Goal: Transaction & Acquisition: Purchase product/service

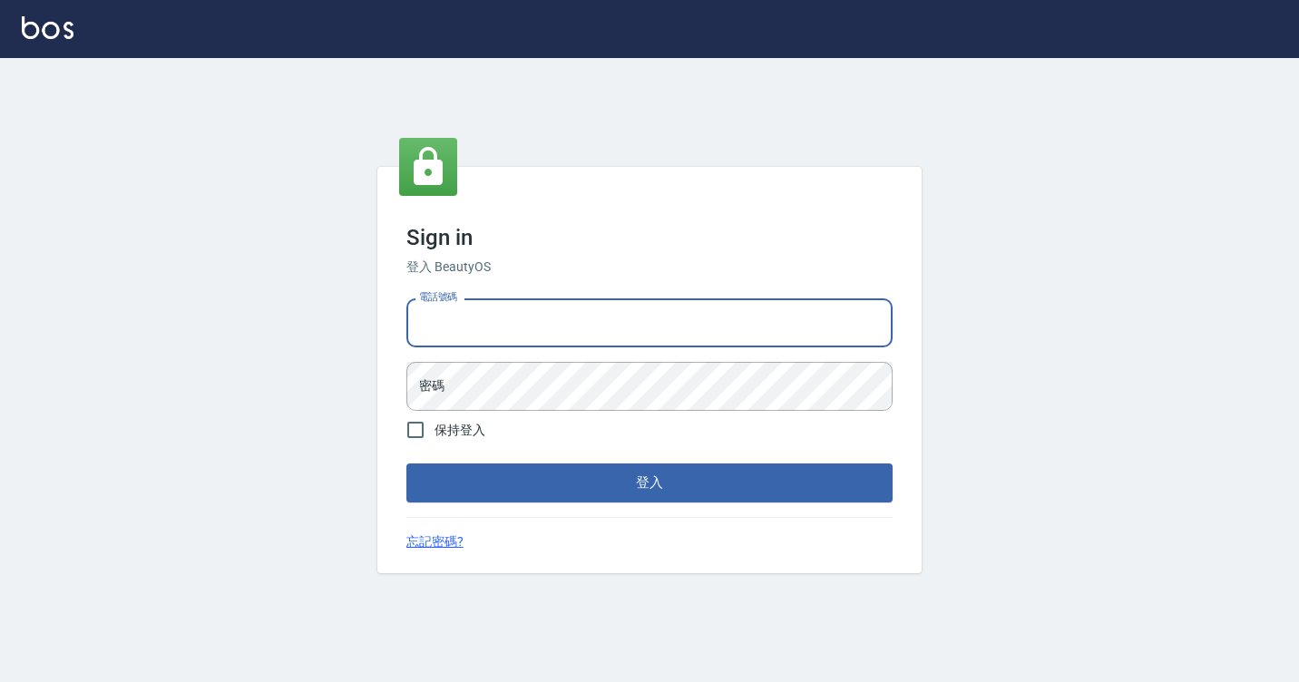
click at [503, 321] on input "電話號碼" at bounding box center [650, 323] width 486 height 49
type input "7812080"
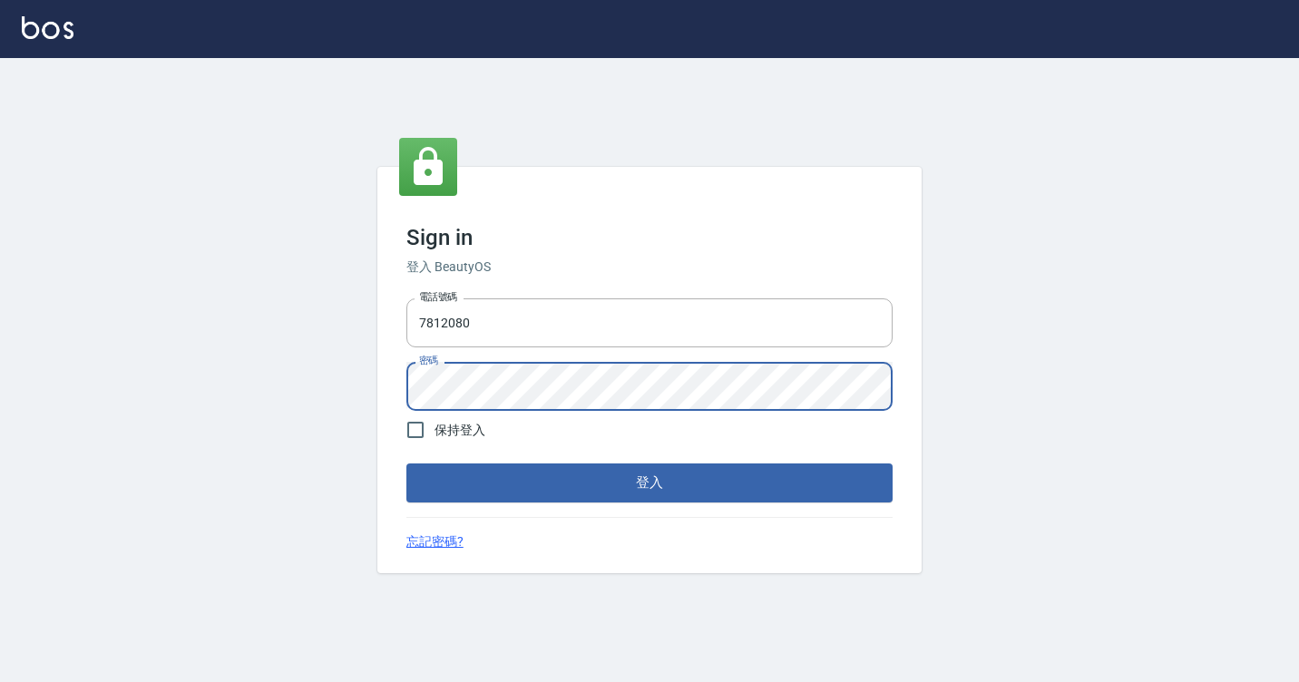
click at [407, 464] on button "登入" at bounding box center [650, 483] width 486 height 38
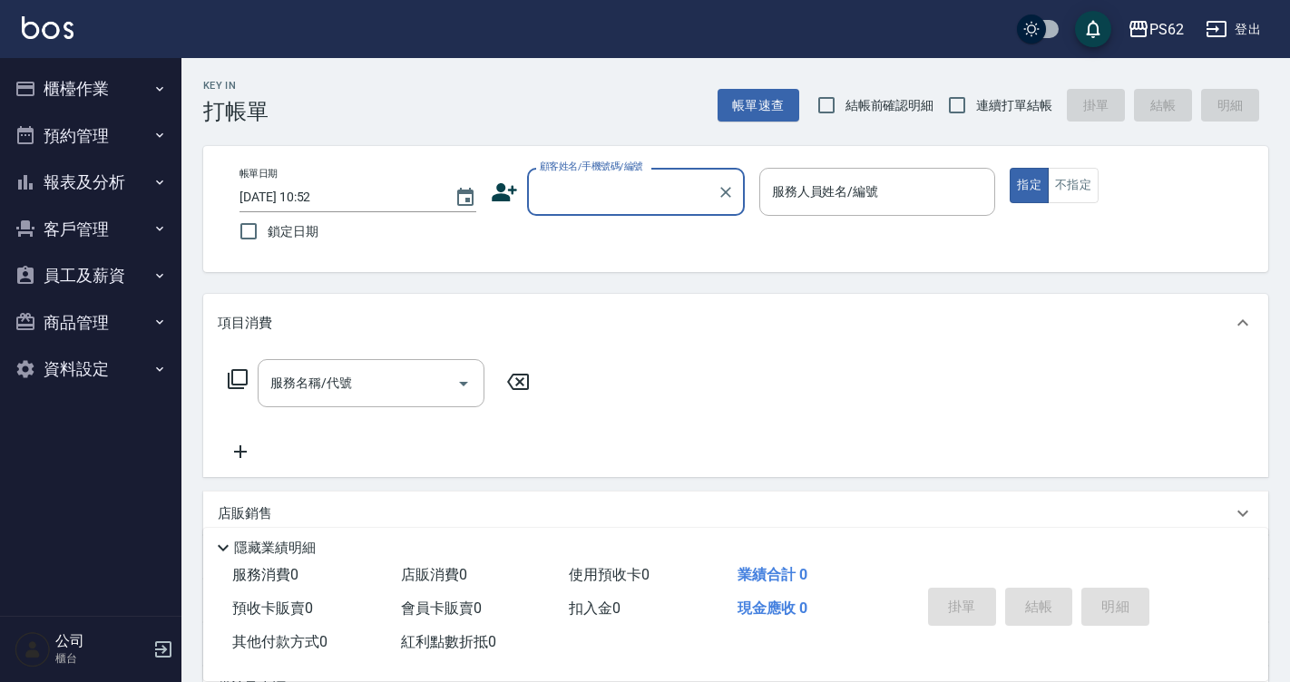
click at [54, 68] on button "櫃檯作業" at bounding box center [90, 88] width 167 height 47
click at [71, 133] on button "預約管理" at bounding box center [90, 136] width 167 height 47
click at [72, 133] on button "預約管理" at bounding box center [90, 136] width 167 height 47
click at [92, 85] on button "櫃檯作業" at bounding box center [90, 88] width 167 height 47
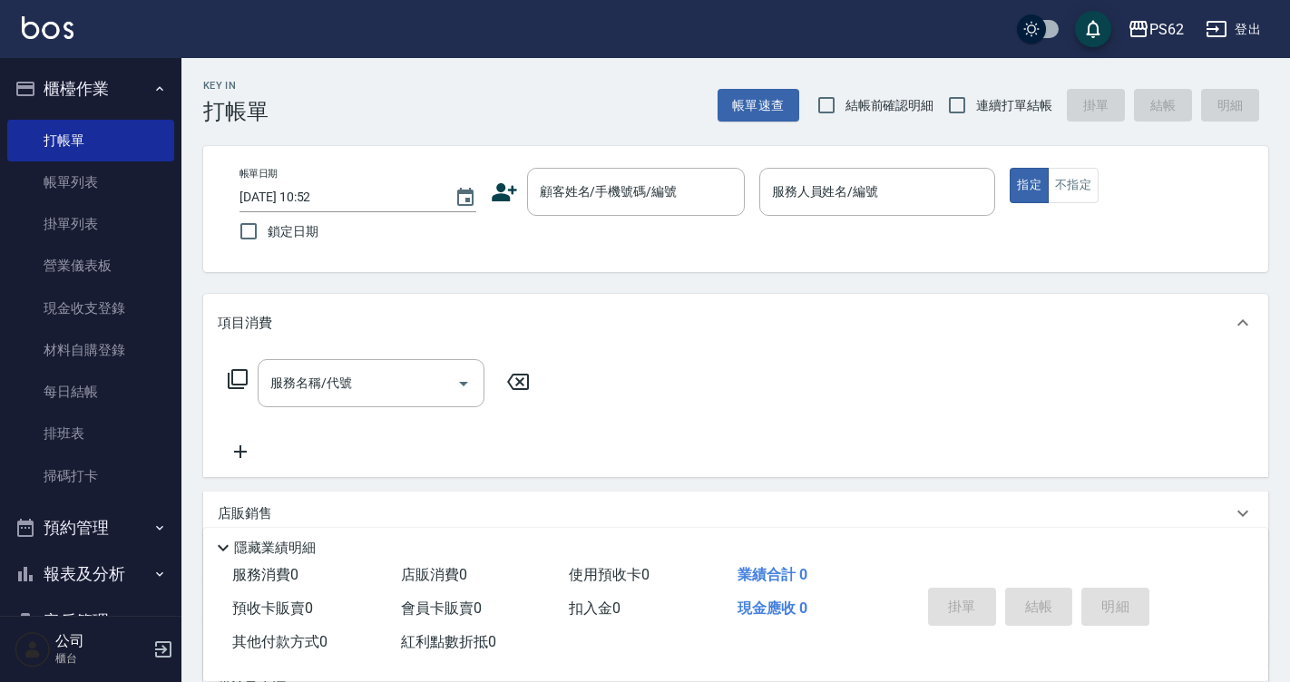
click at [242, 513] on p "店販銷售" at bounding box center [245, 514] width 54 height 19
click at [242, 513] on p "店販銷售" at bounding box center [245, 521] width 54 height 19
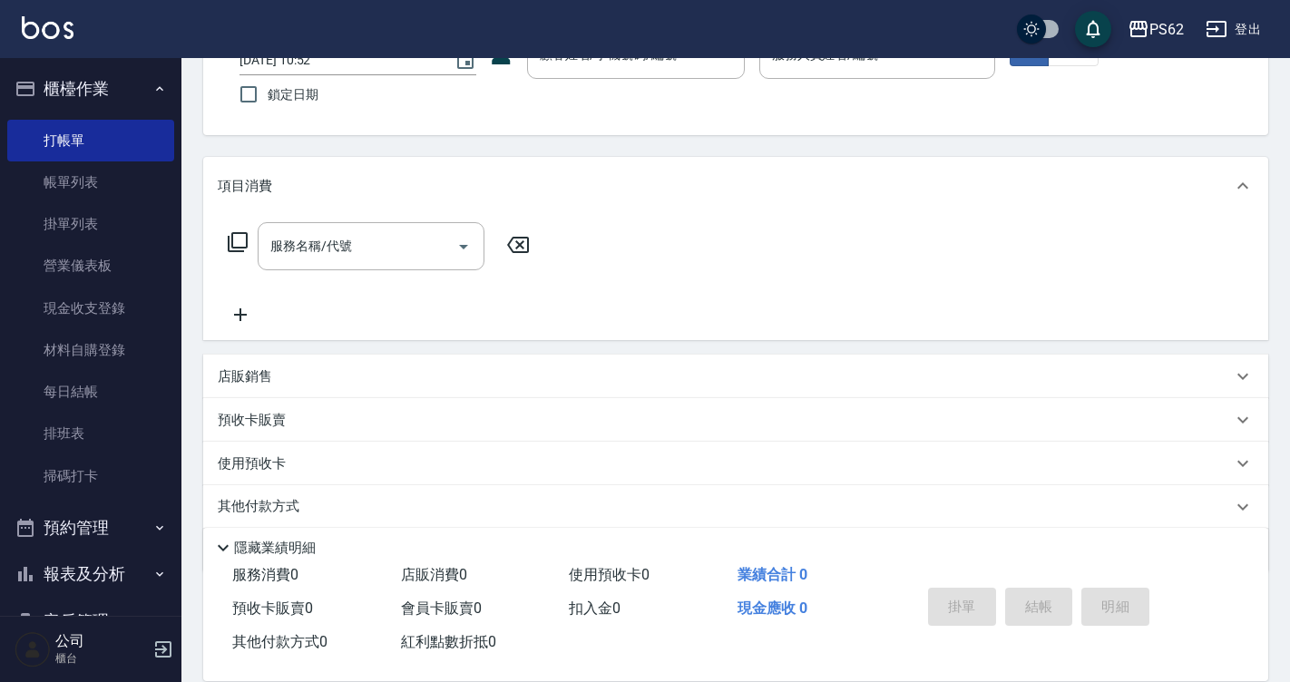
scroll to position [201, 0]
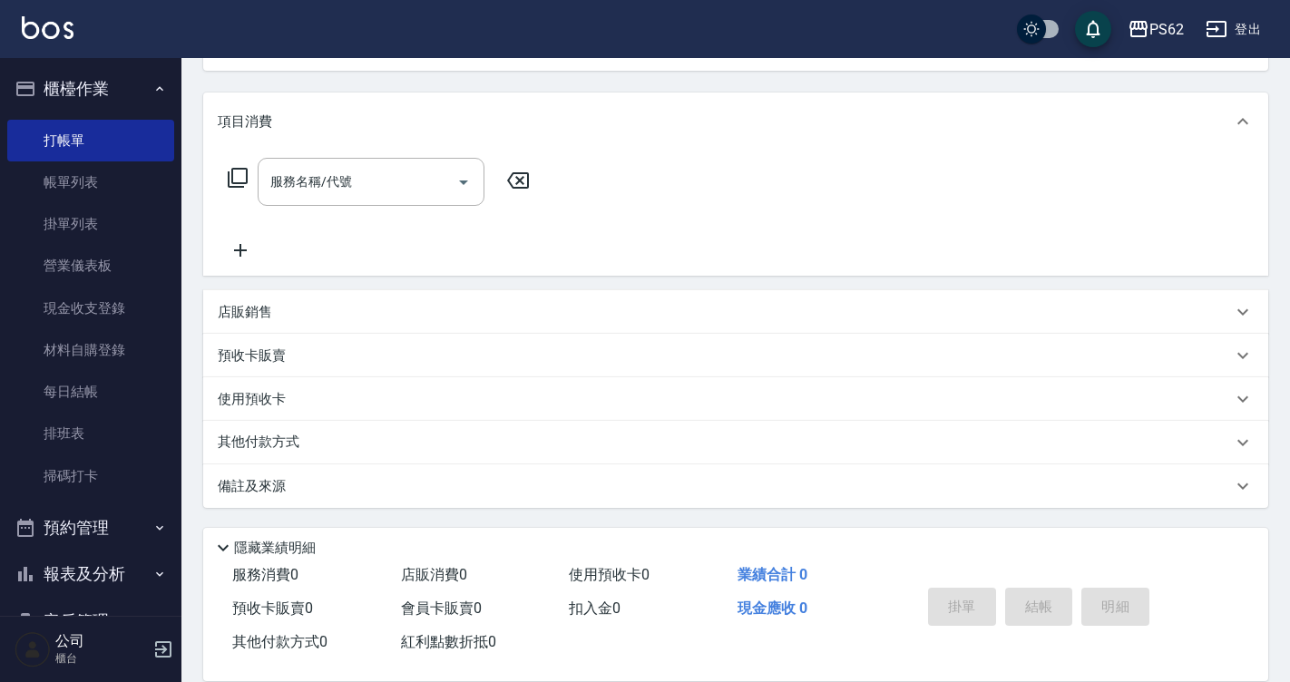
click at [263, 306] on p "店販銷售" at bounding box center [245, 312] width 54 height 19
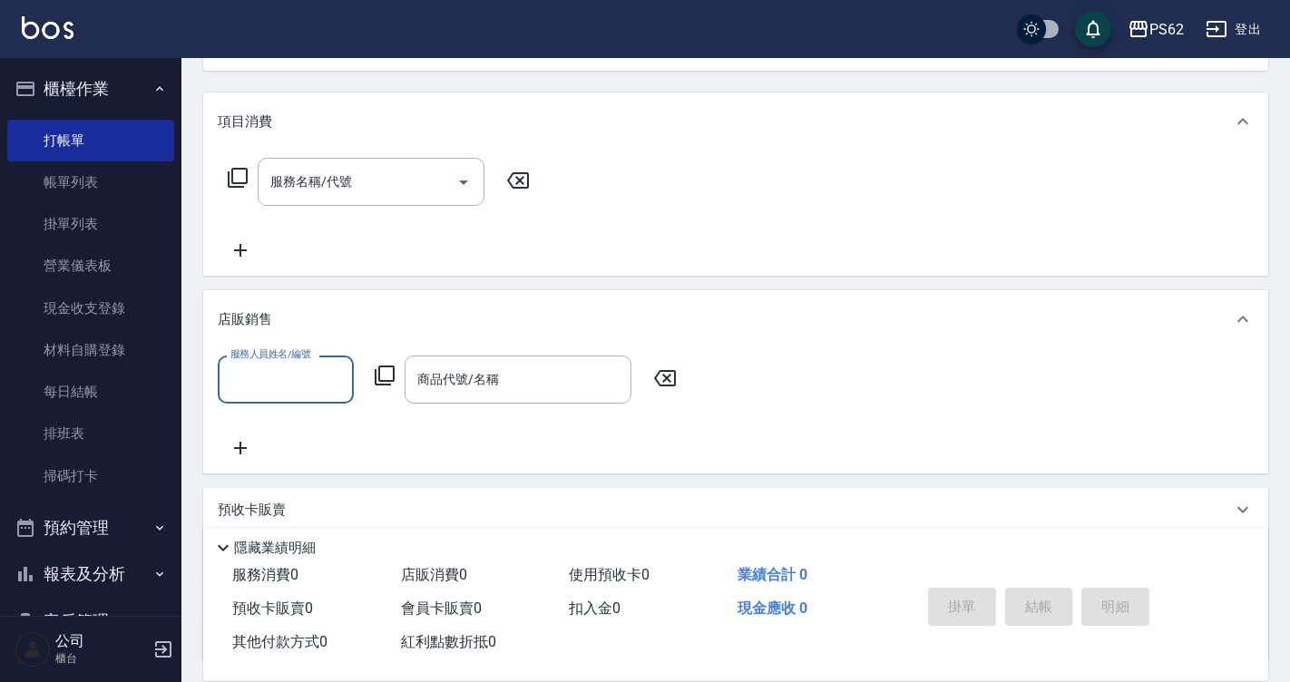
scroll to position [0, 0]
click at [256, 390] on input "服務人員姓名/編號" at bounding box center [286, 380] width 120 height 32
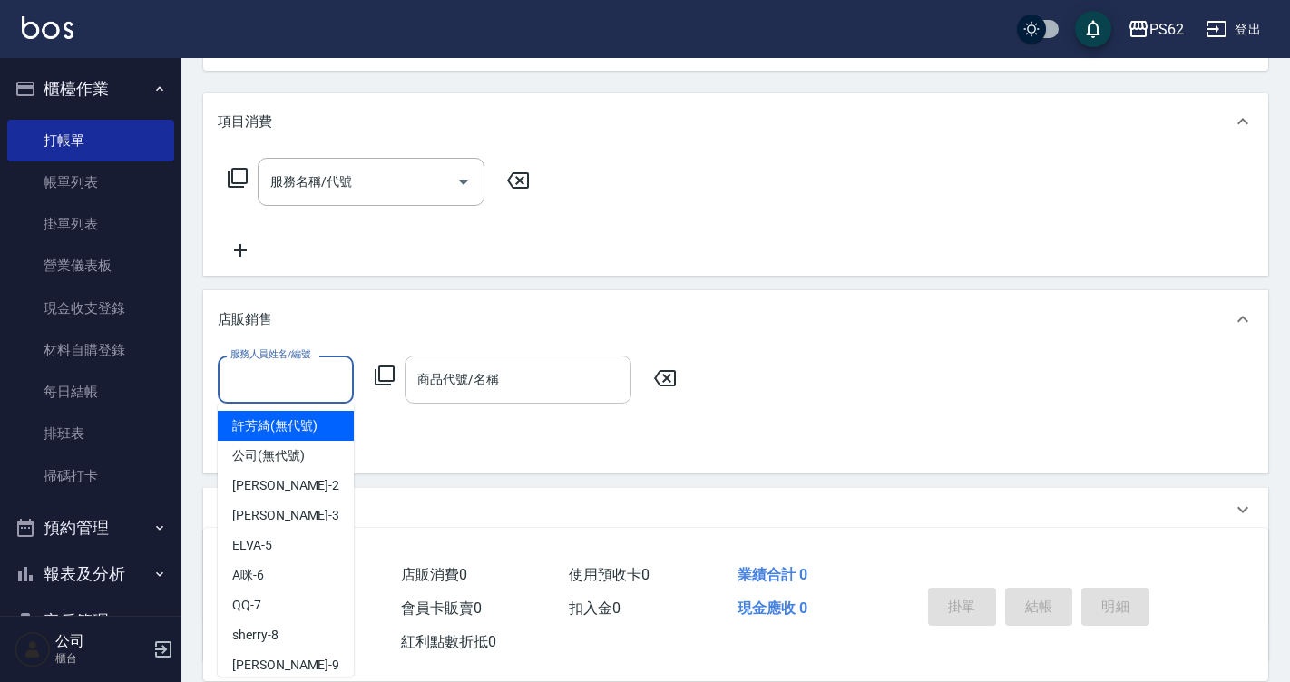
click at [443, 392] on input "商品代號/名稱" at bounding box center [518, 380] width 211 height 32
click at [382, 371] on icon at bounding box center [385, 376] width 22 height 22
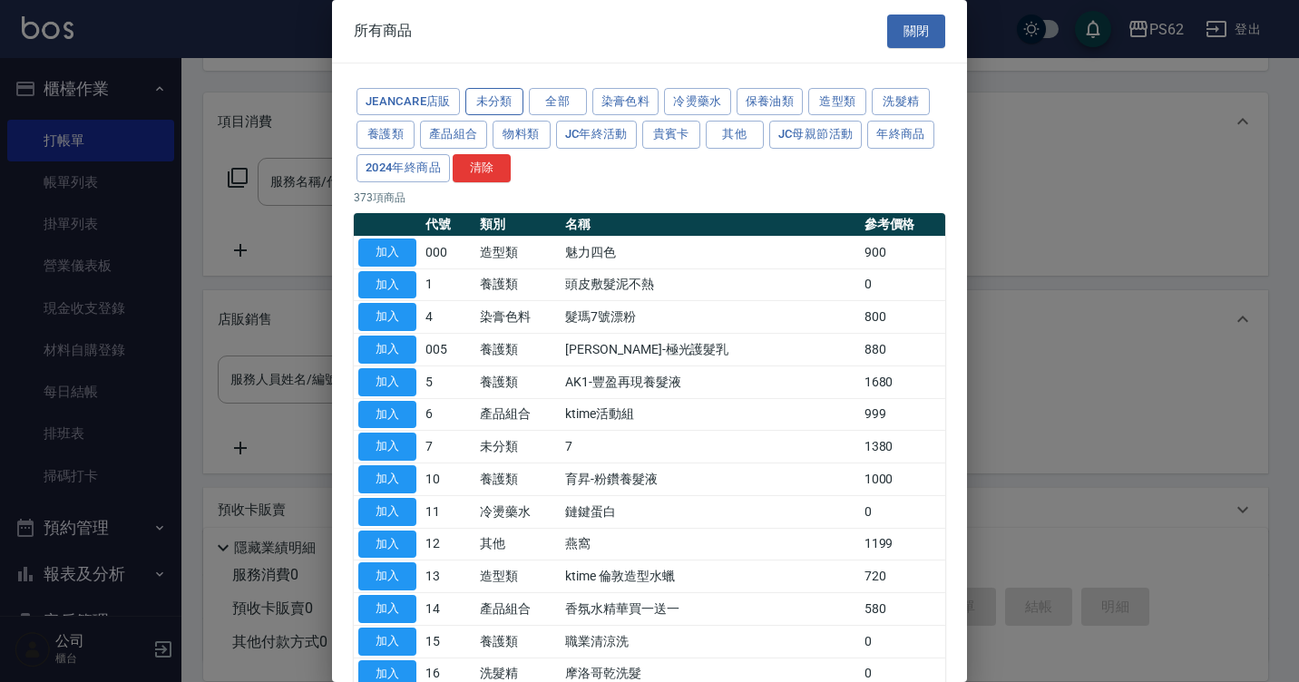
click at [517, 103] on button "未分類" at bounding box center [494, 102] width 58 height 28
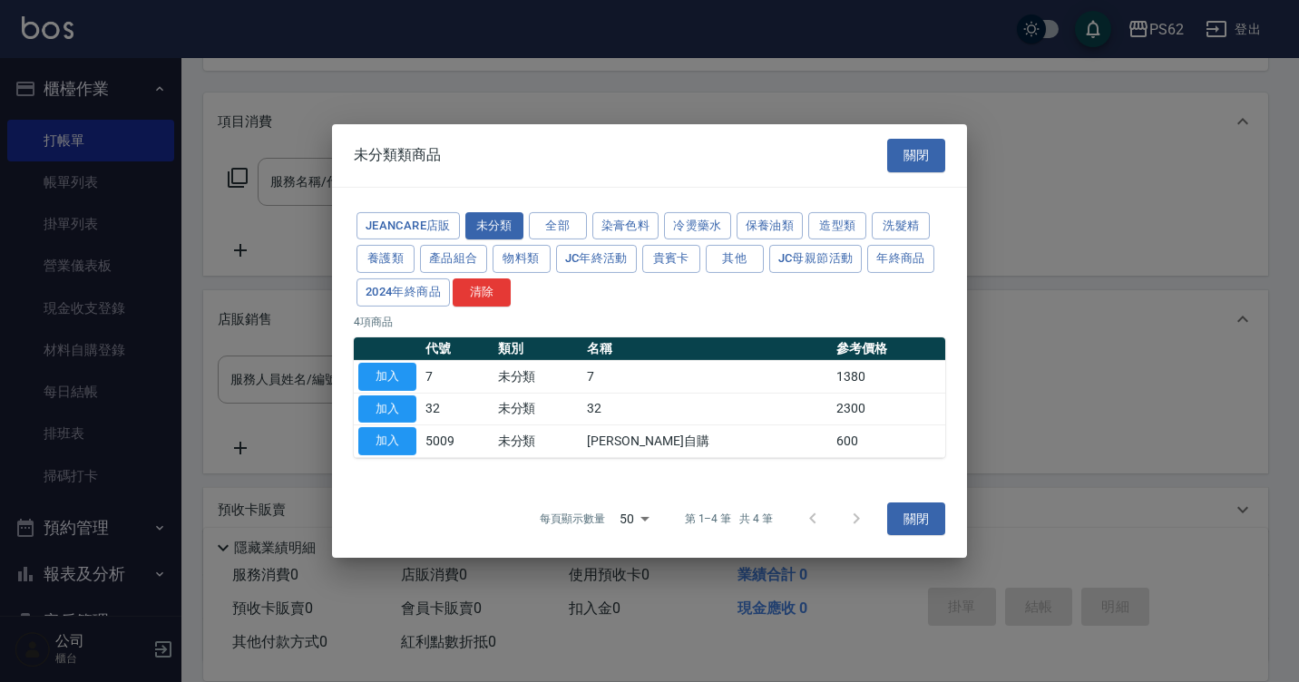
click at [285, 271] on div at bounding box center [649, 341] width 1299 height 682
click at [935, 152] on button "關閉" at bounding box center [916, 156] width 58 height 34
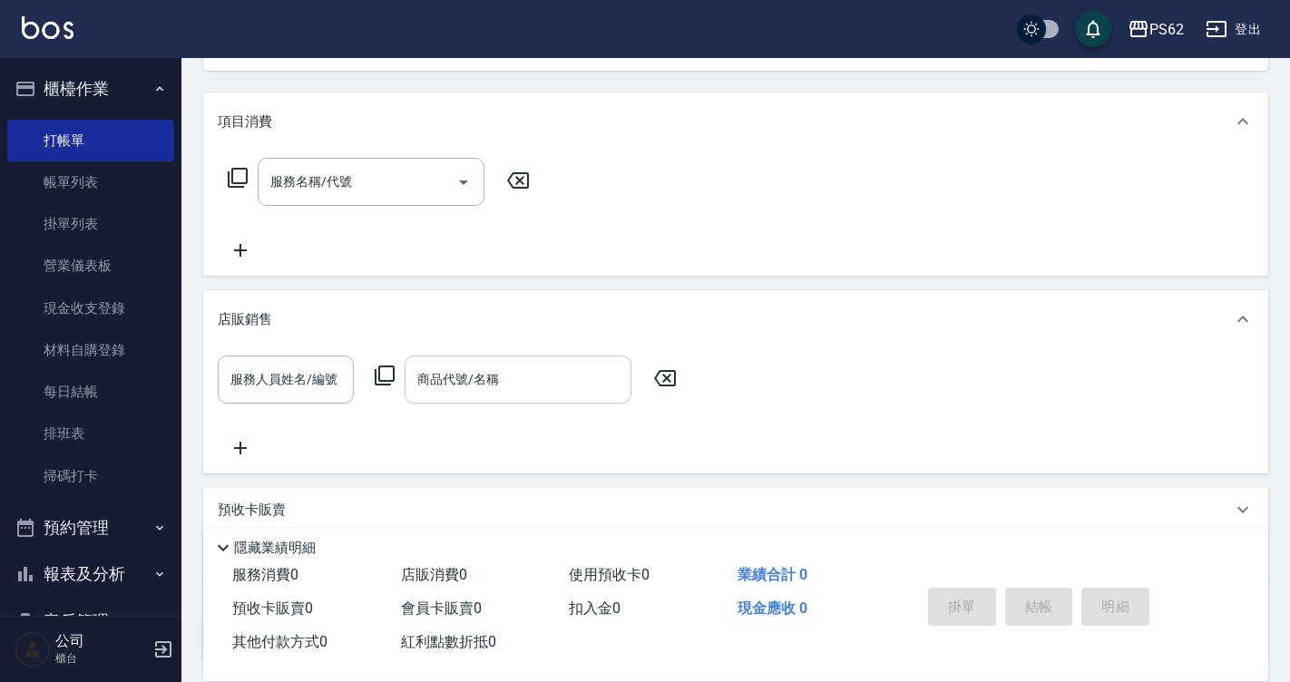
click at [482, 364] on div "商品代號/名稱 商品代號/名稱" at bounding box center [518, 380] width 227 height 48
type input "順"
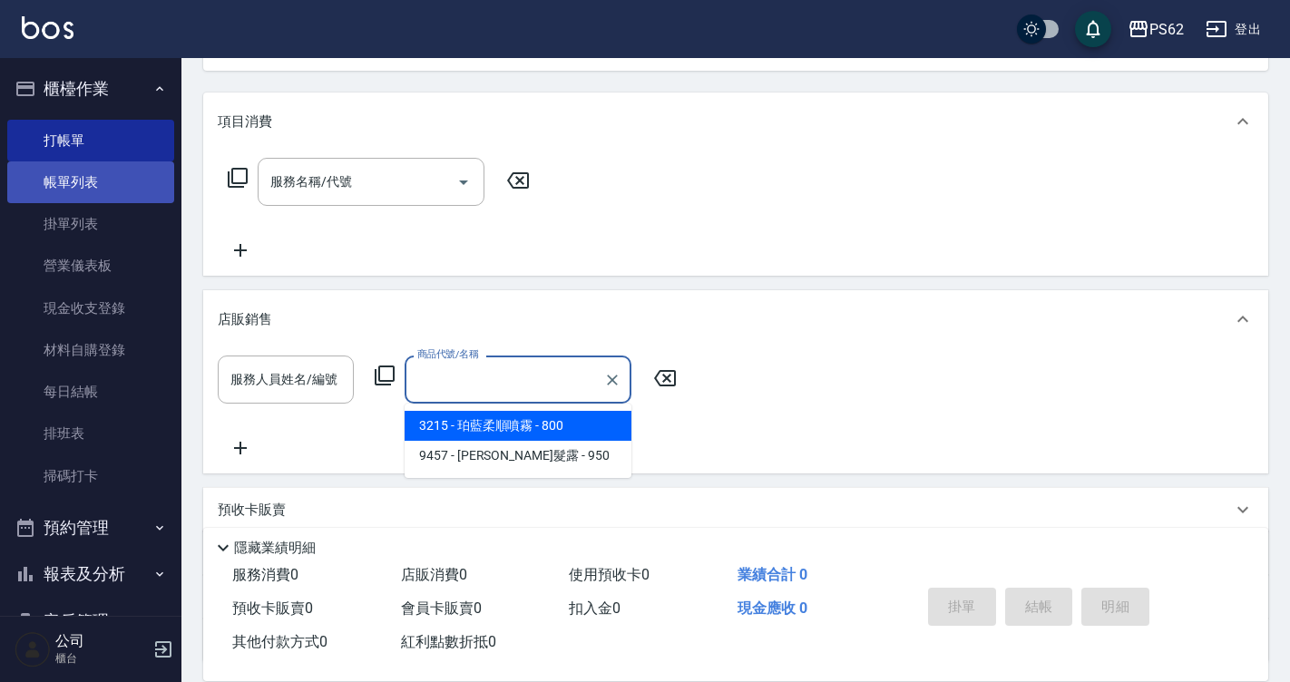
click at [112, 167] on link "帳單列表" at bounding box center [90, 183] width 167 height 42
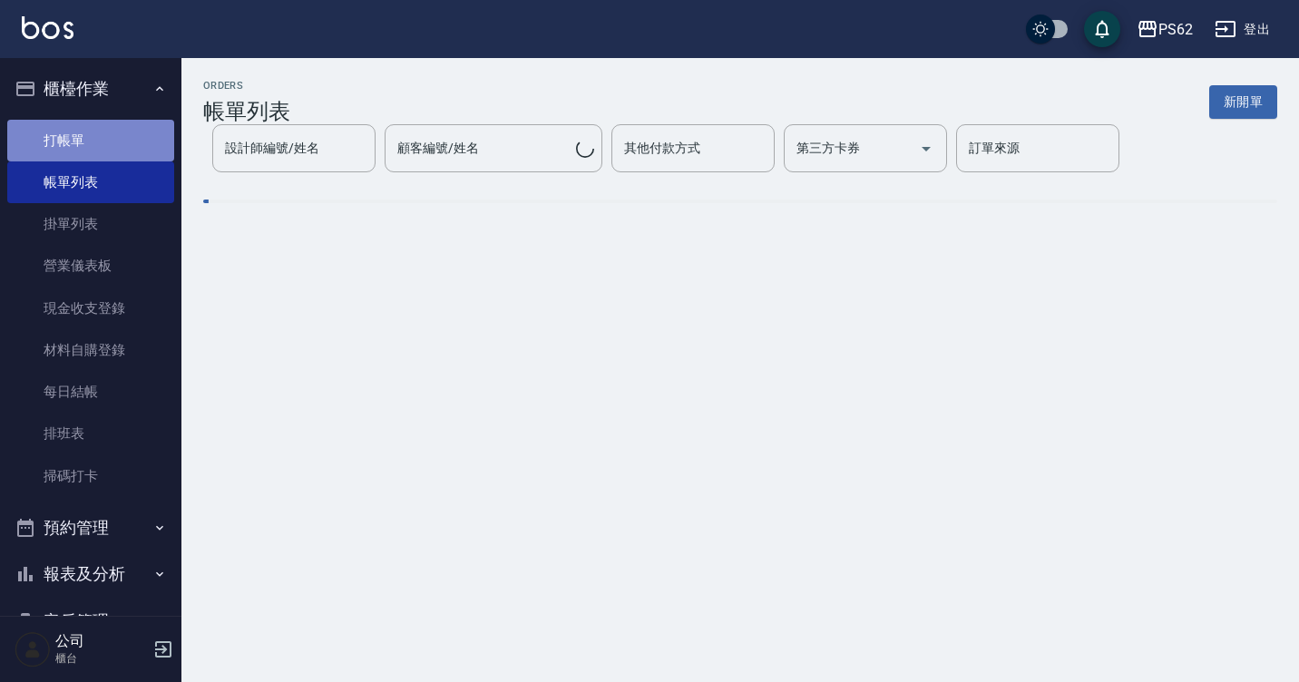
click at [112, 138] on link "打帳單" at bounding box center [90, 141] width 167 height 42
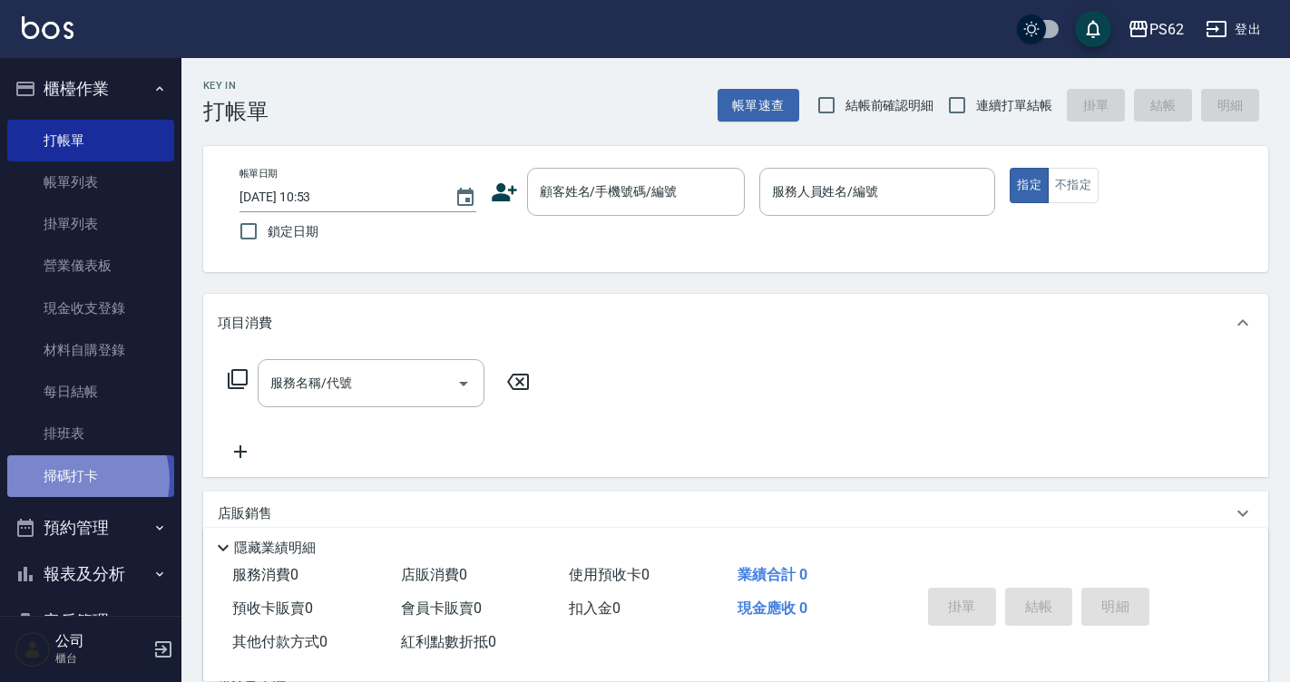
click at [78, 479] on link "掃碼打卡" at bounding box center [90, 477] width 167 height 42
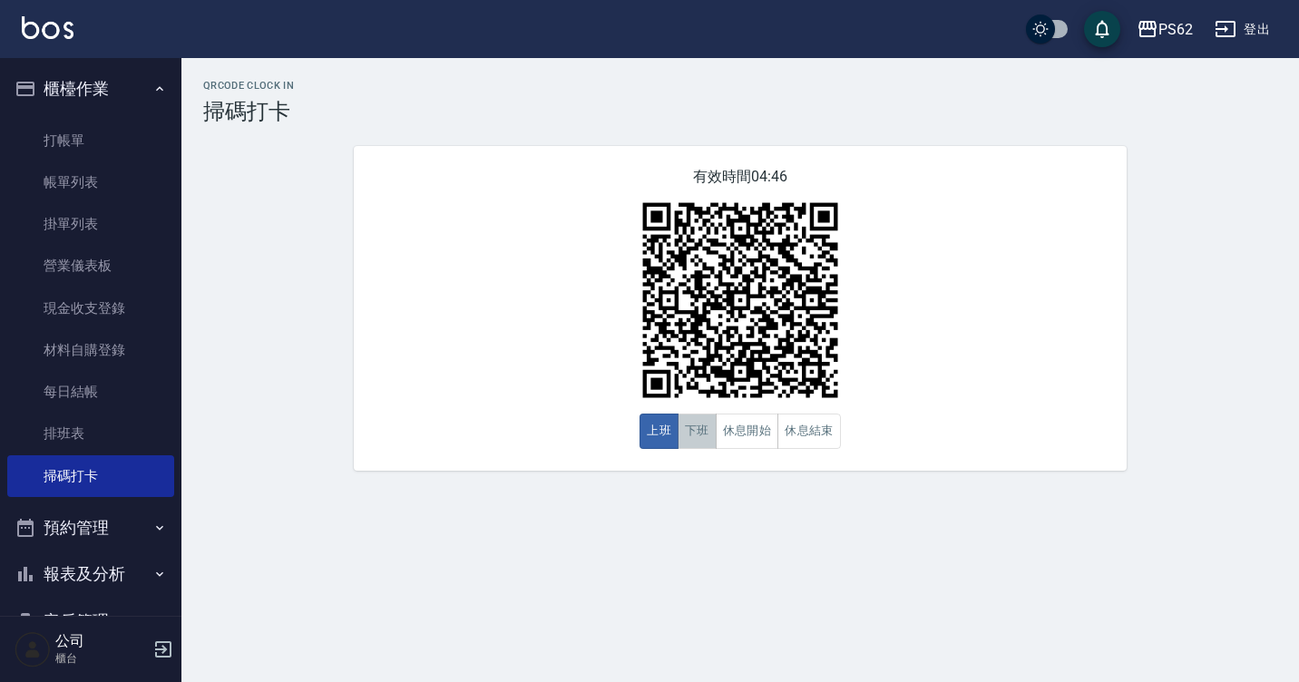
click at [700, 435] on button "下班" at bounding box center [697, 431] width 39 height 35
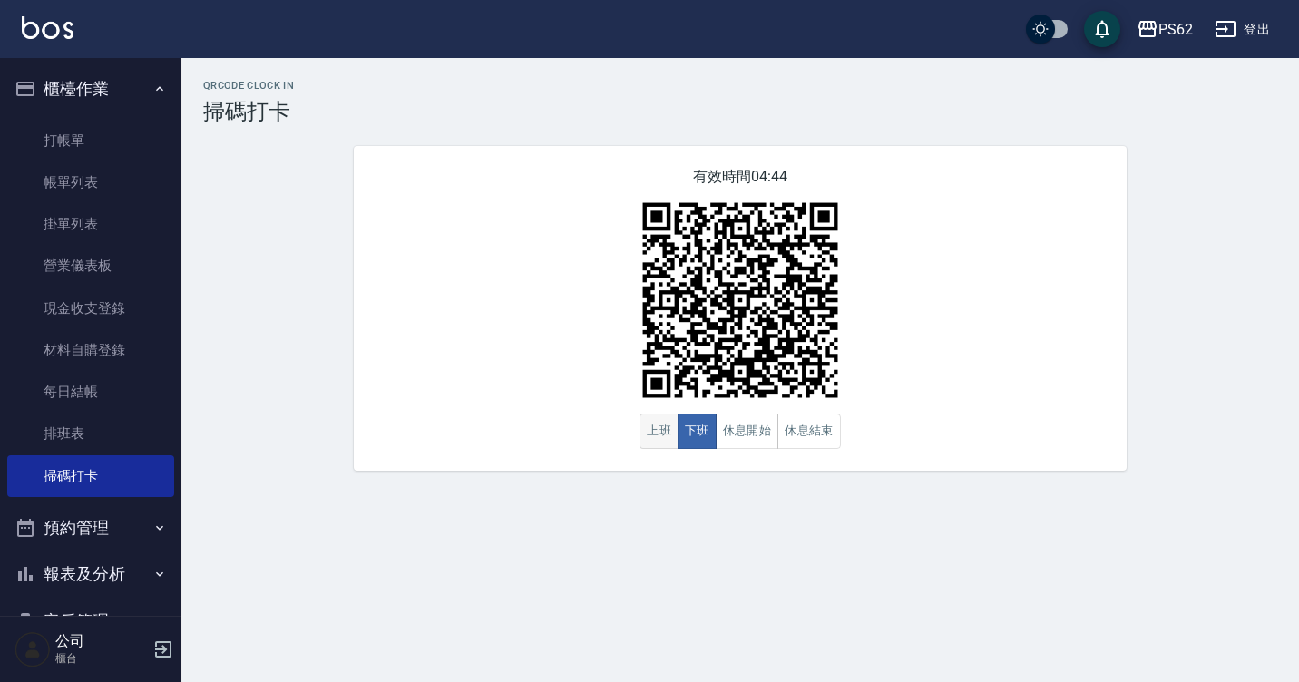
click at [648, 426] on button "上班" at bounding box center [659, 431] width 39 height 35
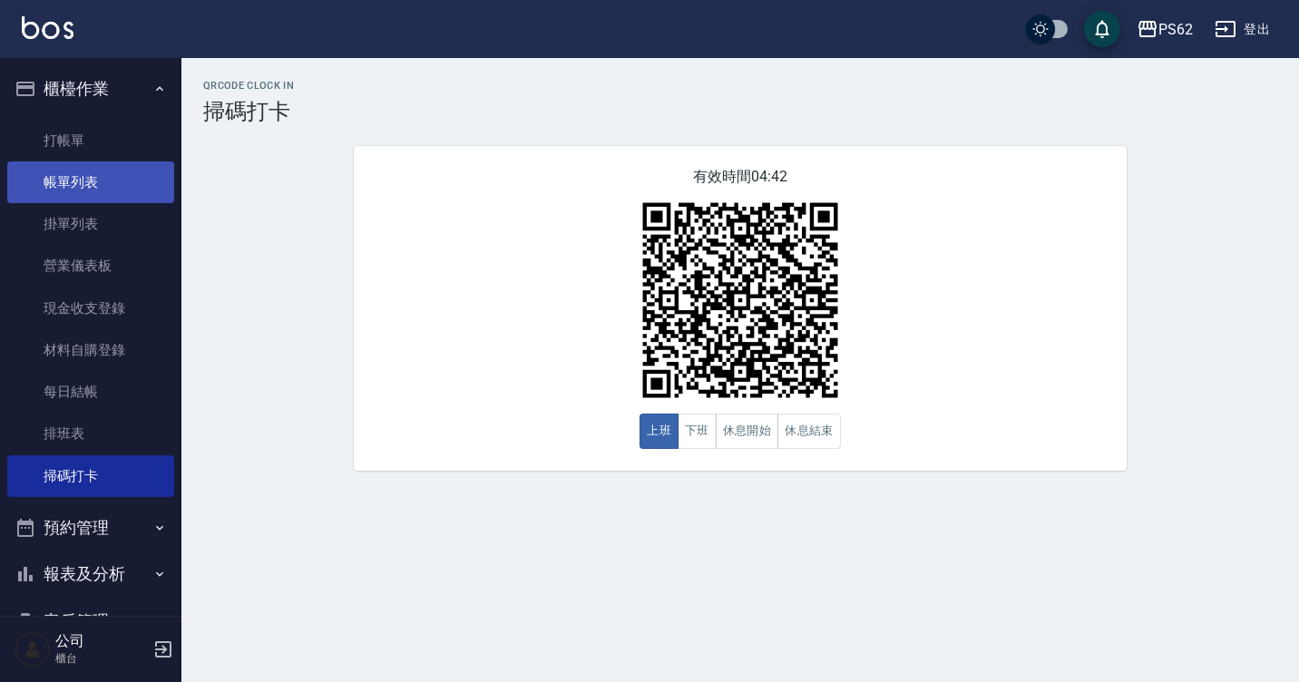
click at [113, 171] on link "帳單列表" at bounding box center [90, 183] width 167 height 42
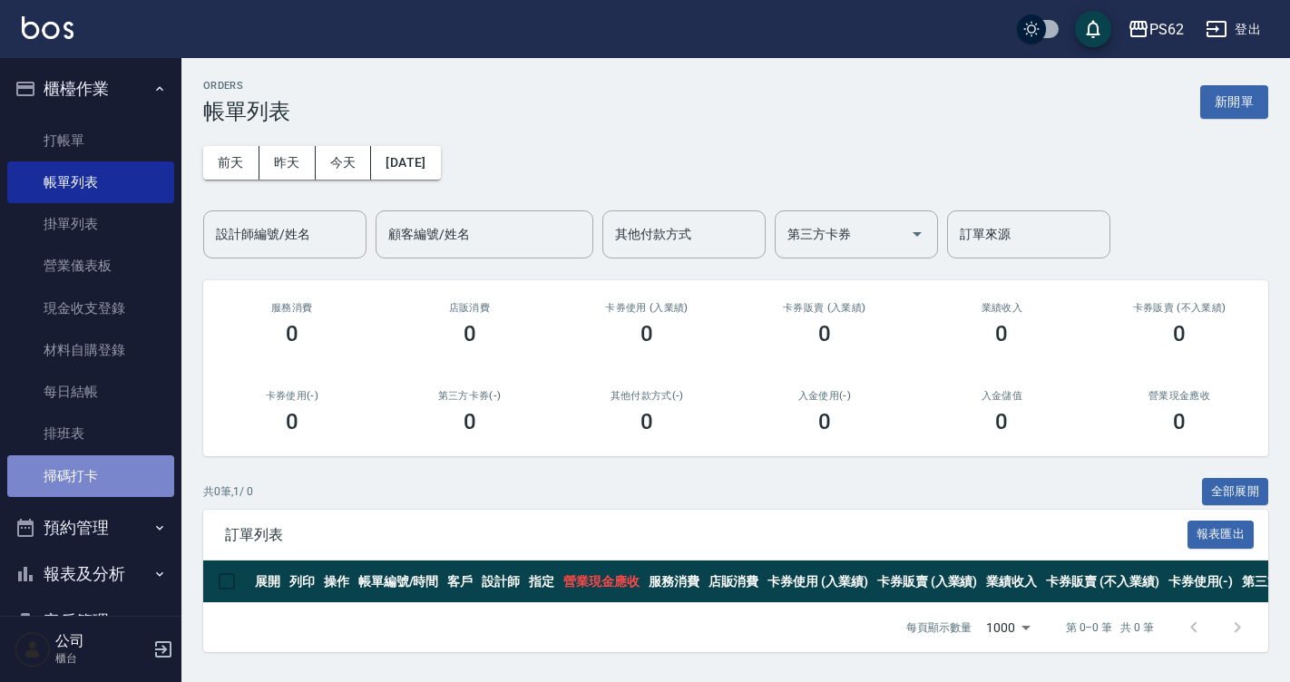
click at [101, 475] on link "掃碼打卡" at bounding box center [90, 477] width 167 height 42
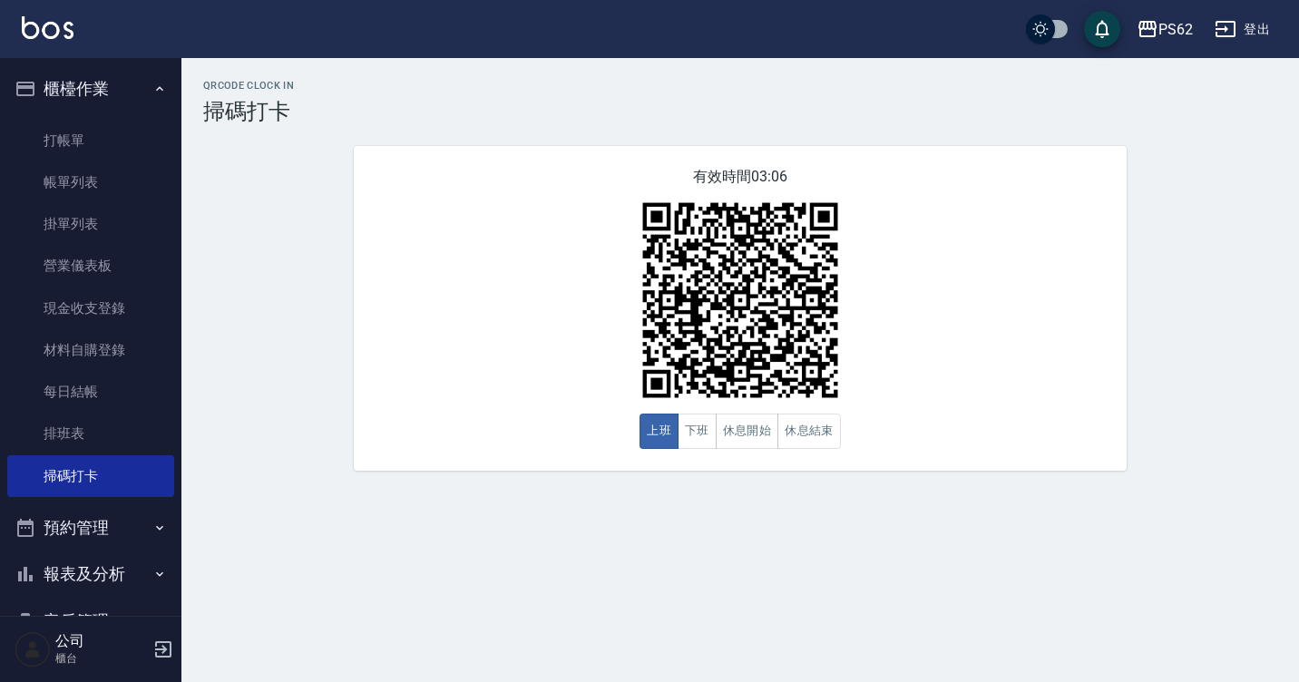
scroll to position [191, 0]
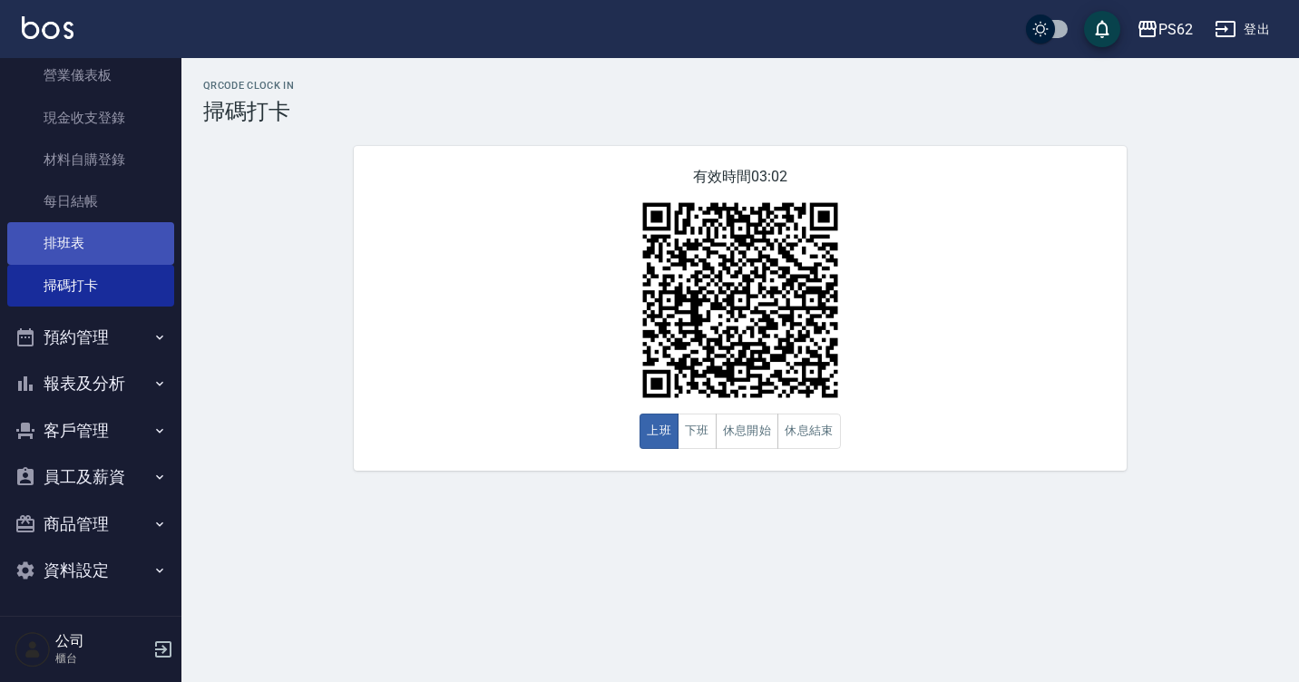
drag, startPoint x: 75, startPoint y: 211, endPoint x: 74, endPoint y: 229, distance: 17.3
click at [75, 211] on link "每日結帳" at bounding box center [90, 202] width 167 height 42
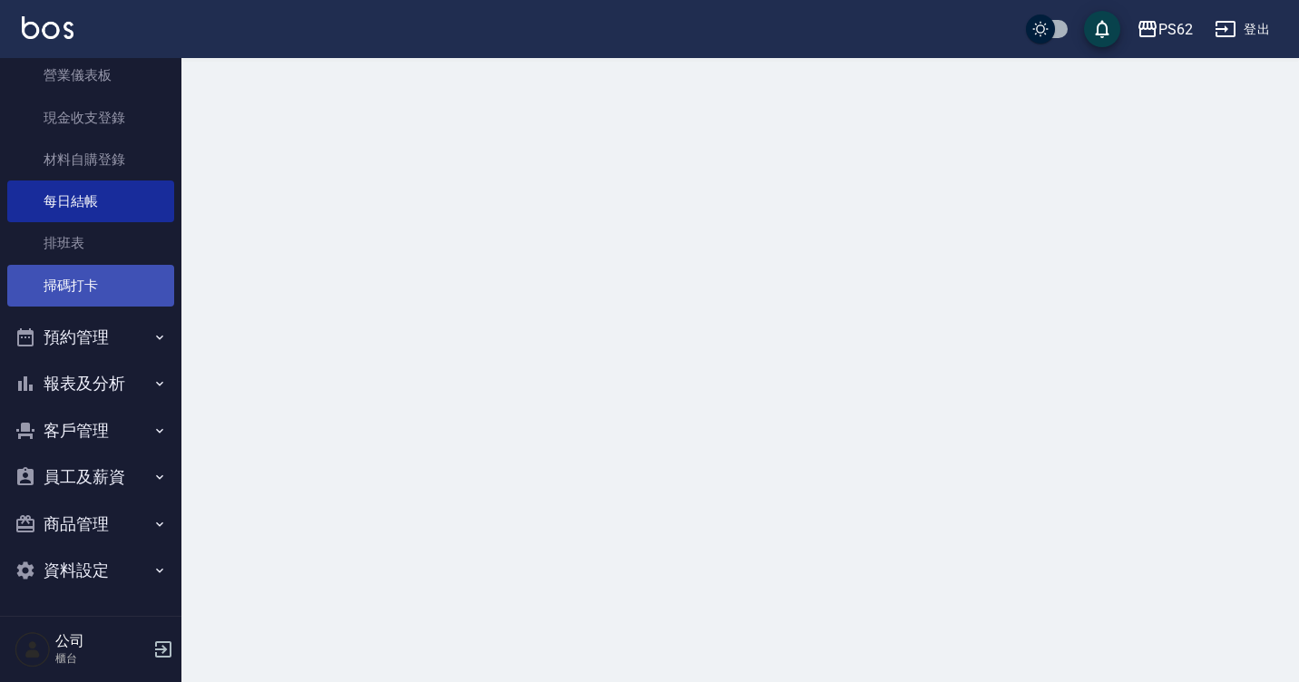
click at [95, 288] on link "掃碼打卡" at bounding box center [90, 286] width 167 height 42
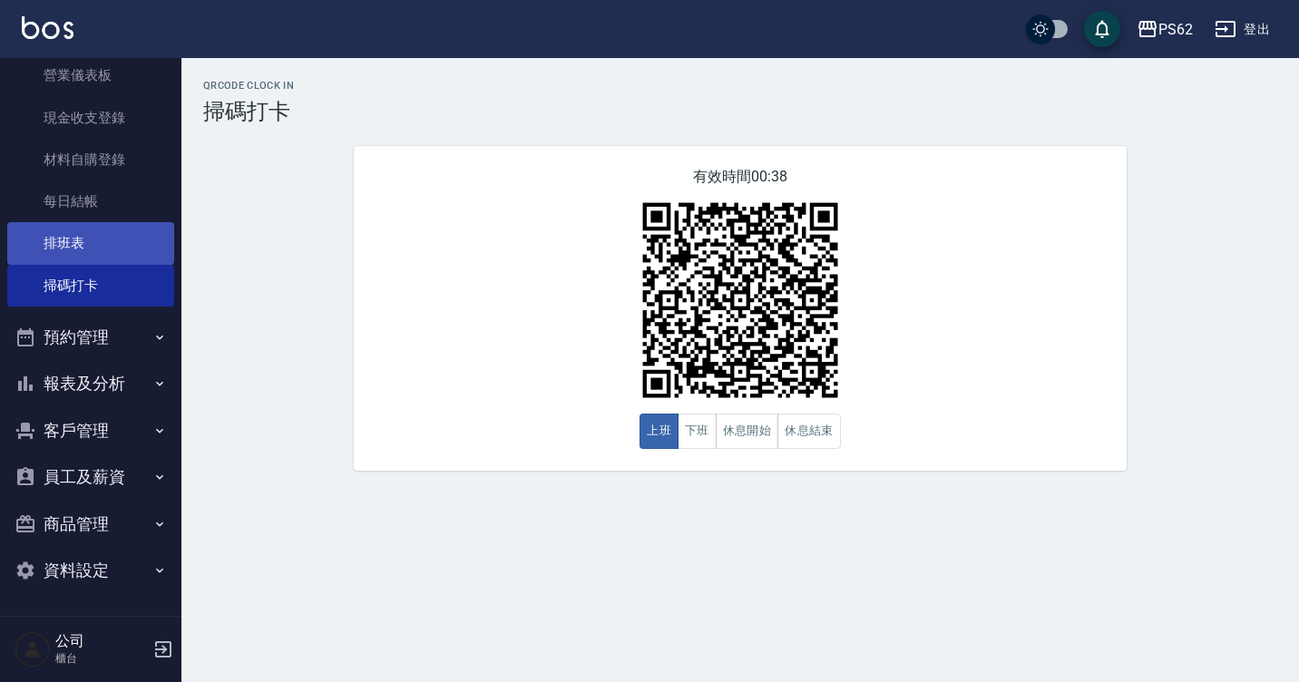
click at [73, 234] on link "排班表" at bounding box center [90, 243] width 167 height 42
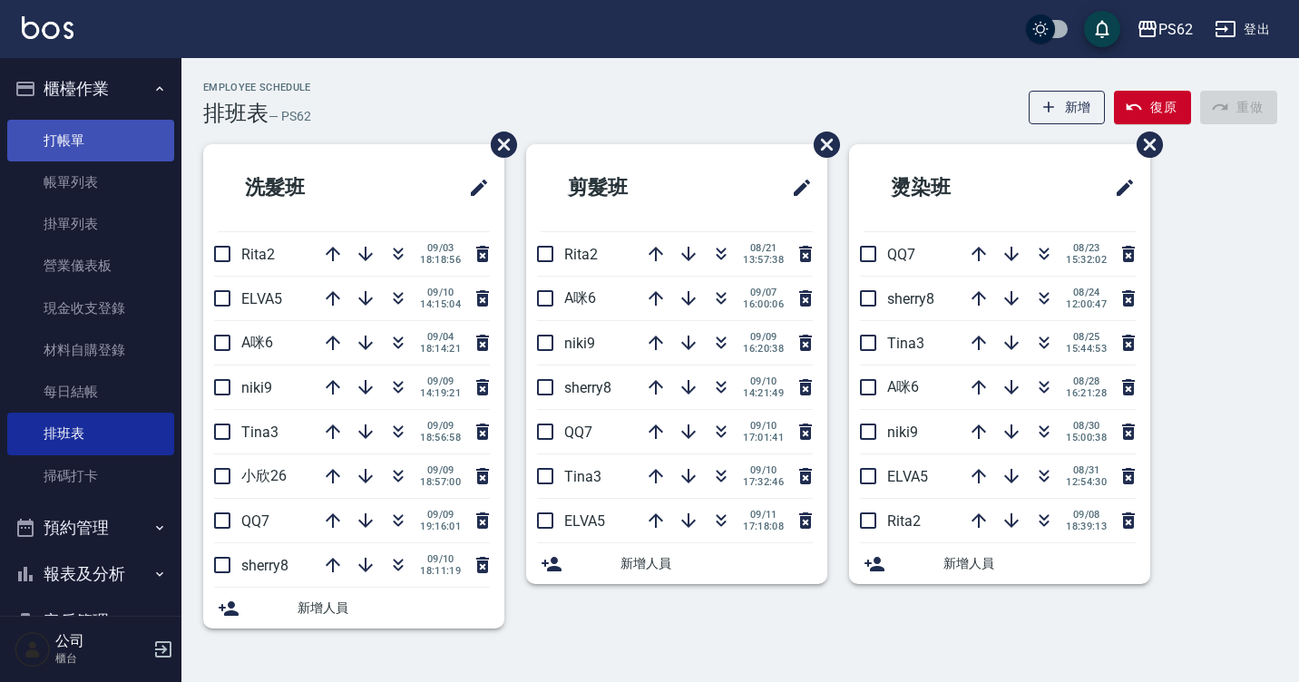
click at [76, 146] on link "打帳單" at bounding box center [90, 141] width 167 height 42
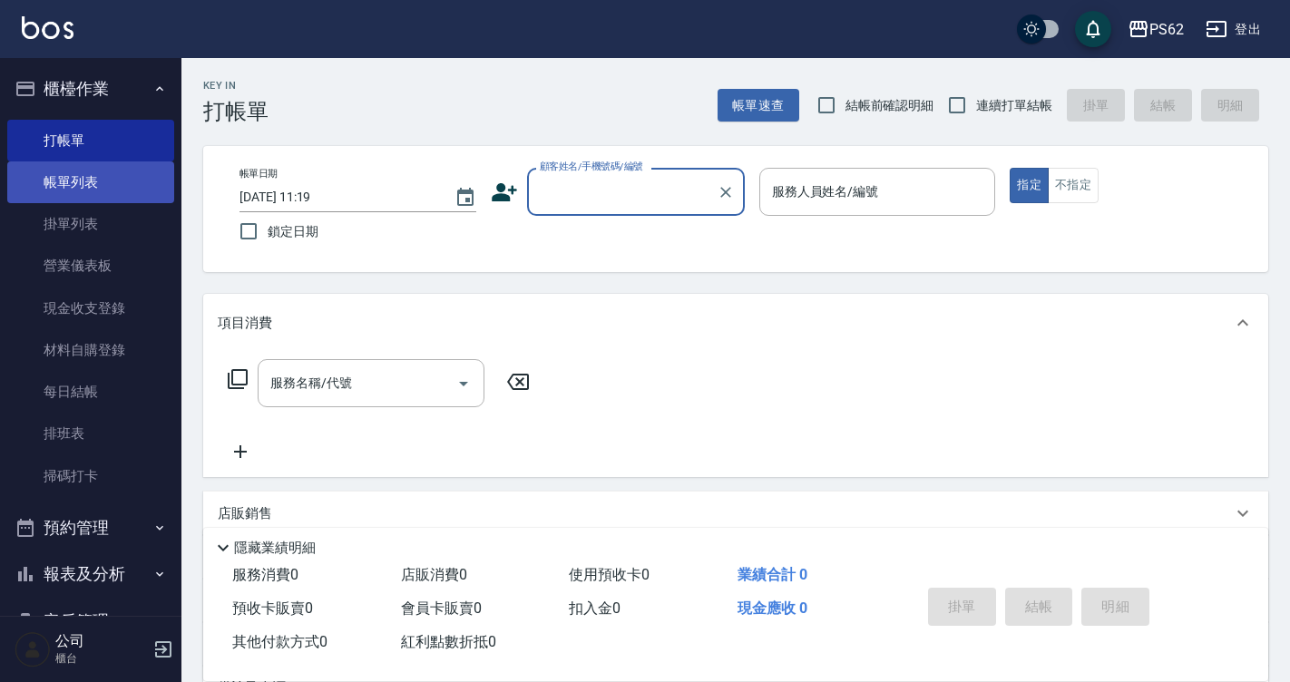
click at [45, 181] on link "帳單列表" at bounding box center [90, 183] width 167 height 42
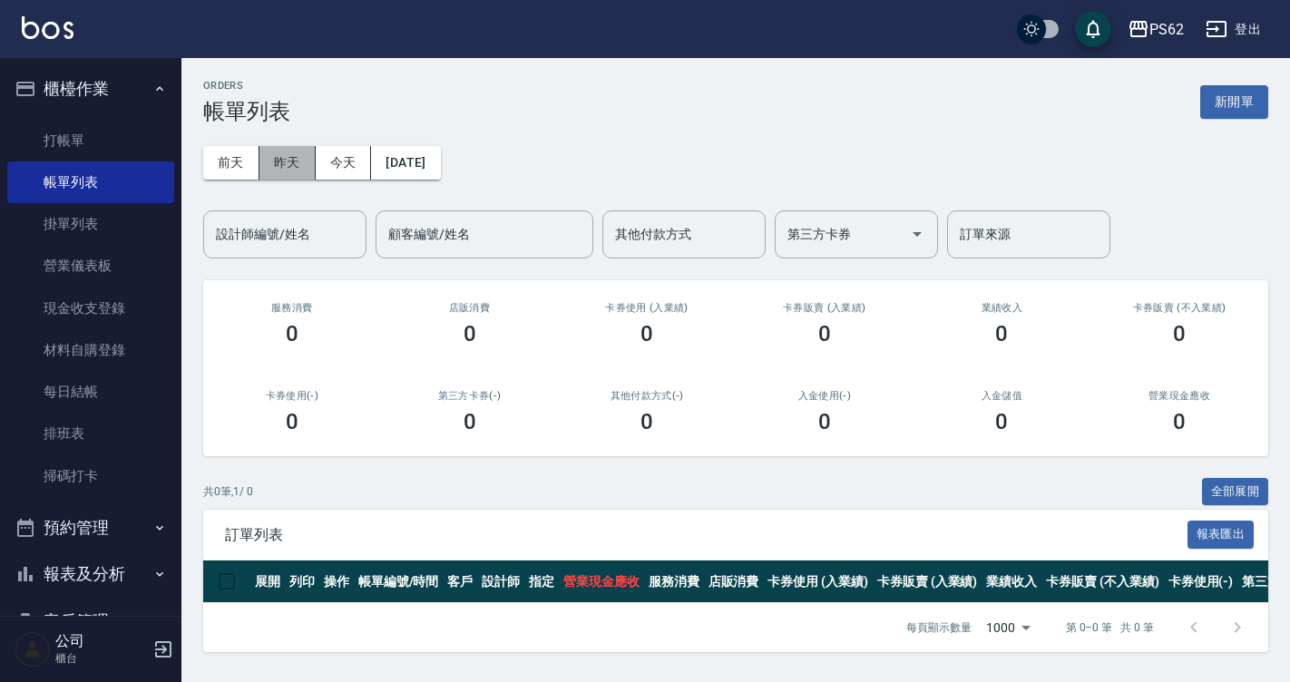
click at [314, 170] on button "昨天" at bounding box center [288, 163] width 56 height 34
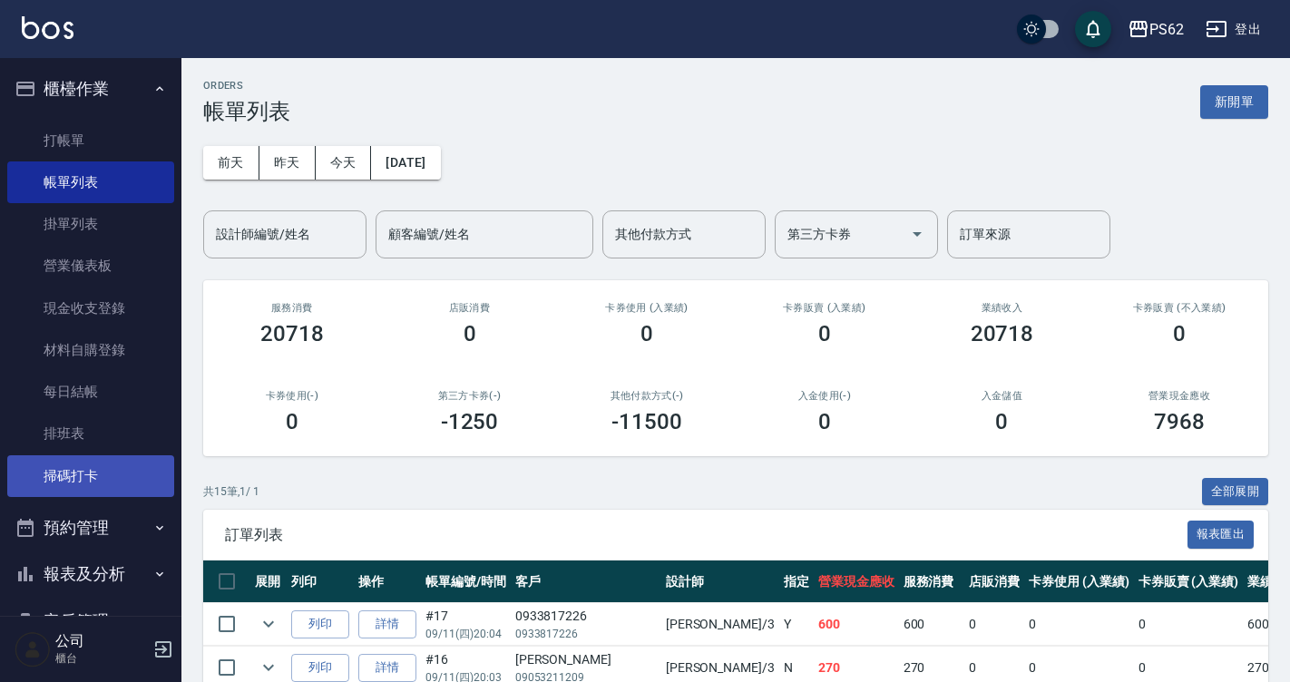
click at [107, 467] on link "掃碼打卡" at bounding box center [90, 477] width 167 height 42
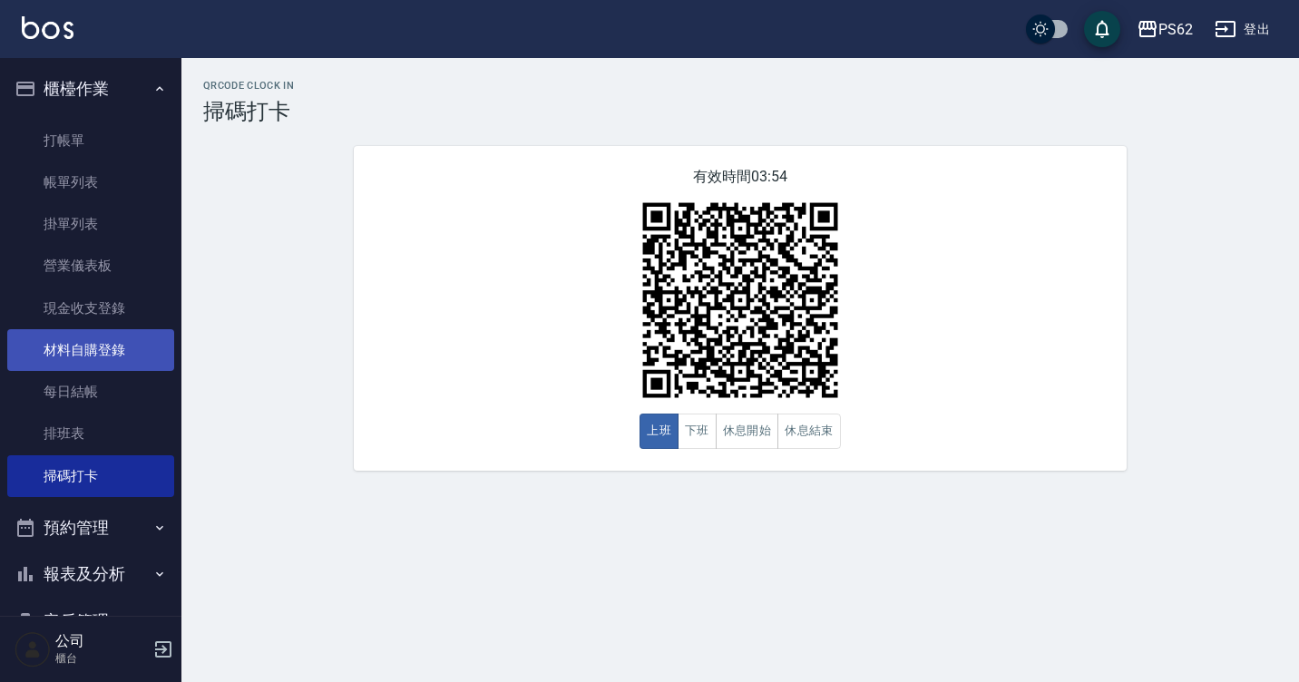
scroll to position [191, 0]
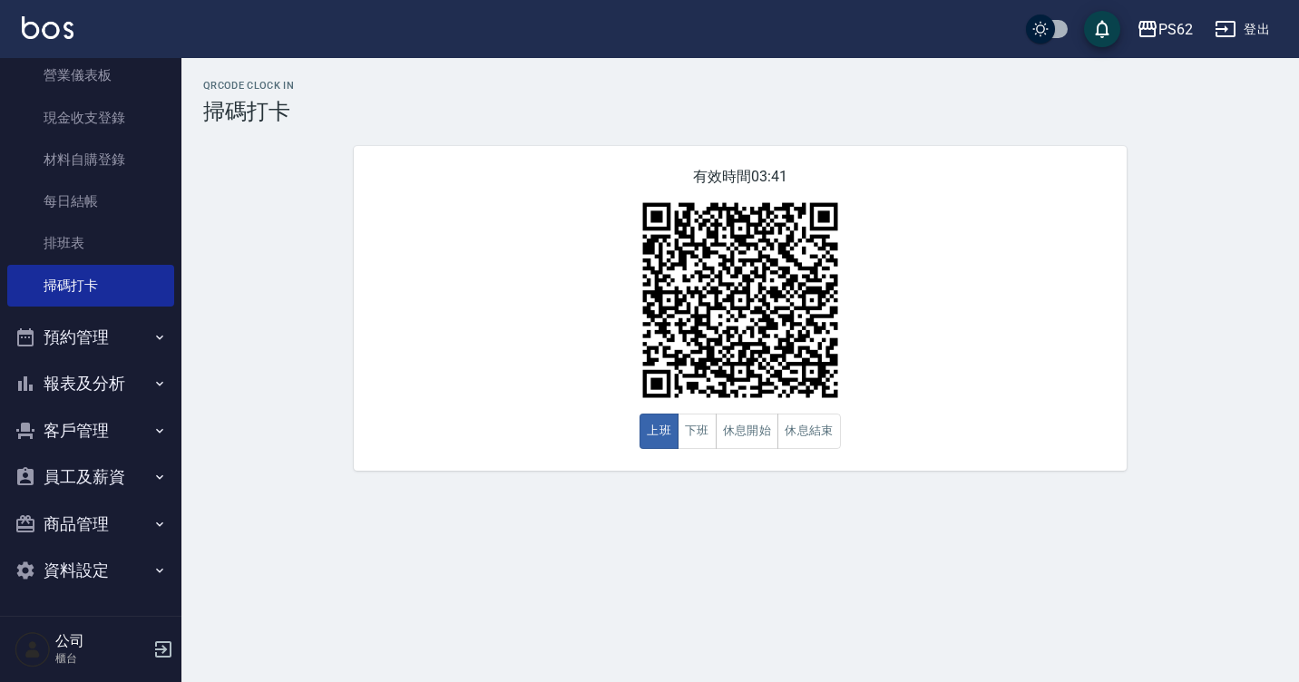
drag, startPoint x: 36, startPoint y: 351, endPoint x: 703, endPoint y: 406, distance: 669.2
click at [703, 406] on img at bounding box center [740, 300] width 227 height 227
click at [70, 251] on link "排班表" at bounding box center [90, 243] width 167 height 42
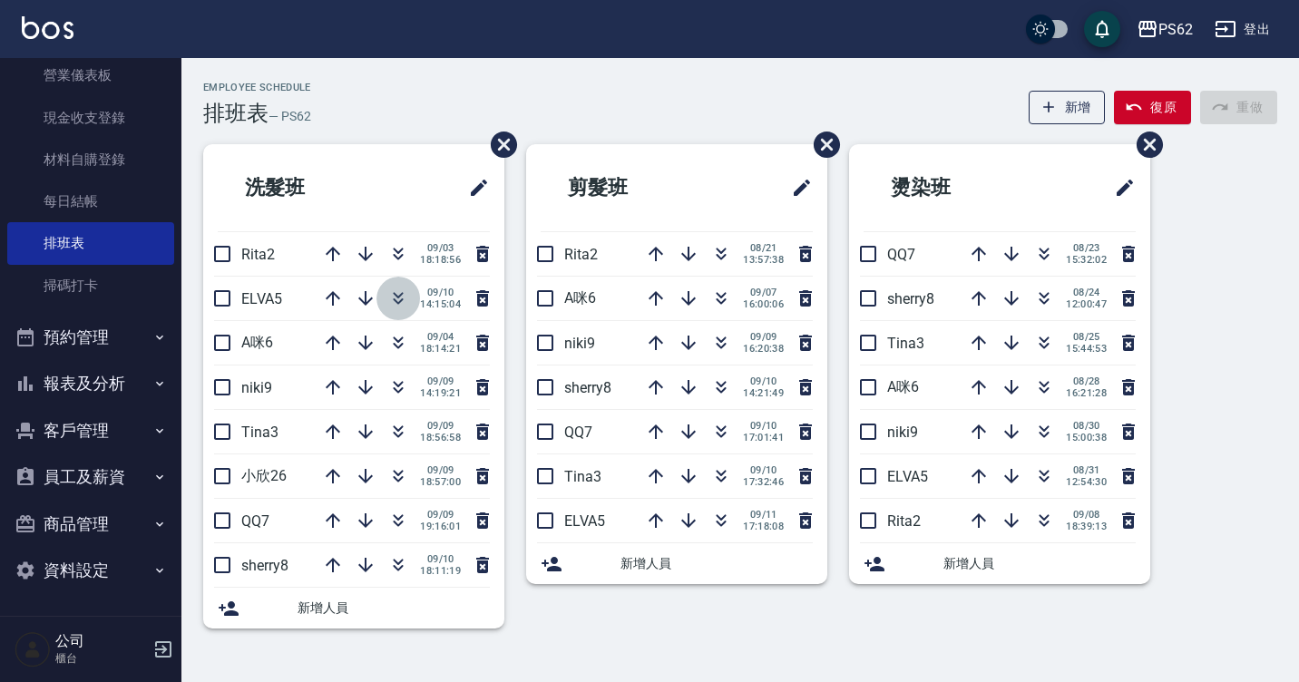
click at [393, 289] on icon "button" at bounding box center [398, 299] width 22 height 22
drag, startPoint x: 394, startPoint y: 290, endPoint x: 0, endPoint y: 46, distance: 463.3
click at [394, 361] on ul "洗髮班 Rita2 [DATE] 18:18:56 A咪6 [DATE] 18:14:21 niki9 [DATE] 14:19:21 Tina3 [DATE…" at bounding box center [353, 386] width 301 height 485
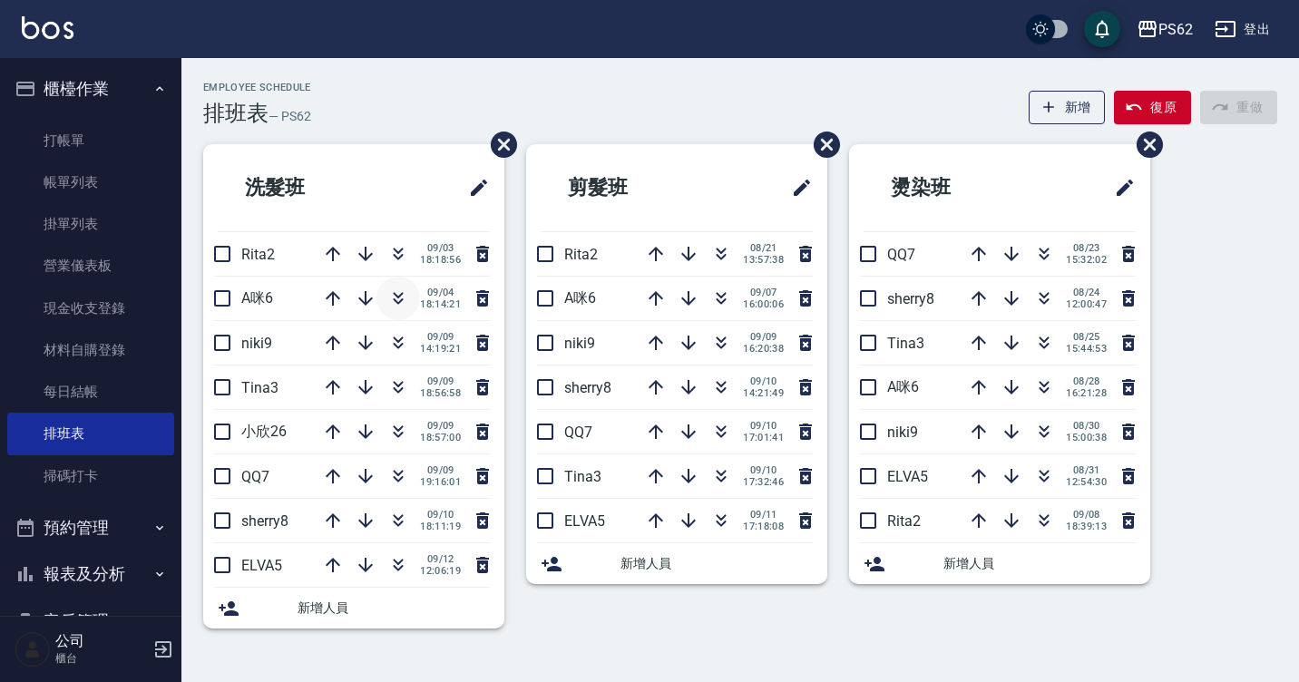
click at [408, 299] on icon "button" at bounding box center [398, 299] width 22 height 22
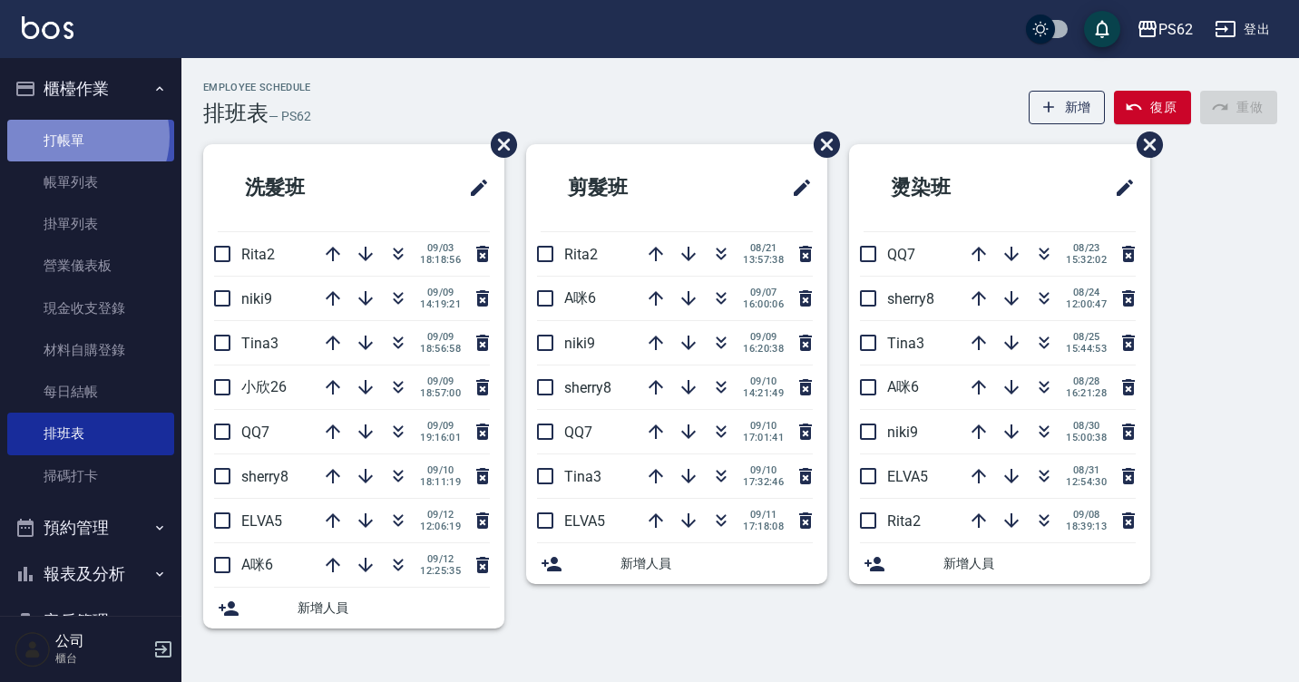
click at [75, 136] on link "打帳單" at bounding box center [90, 141] width 167 height 42
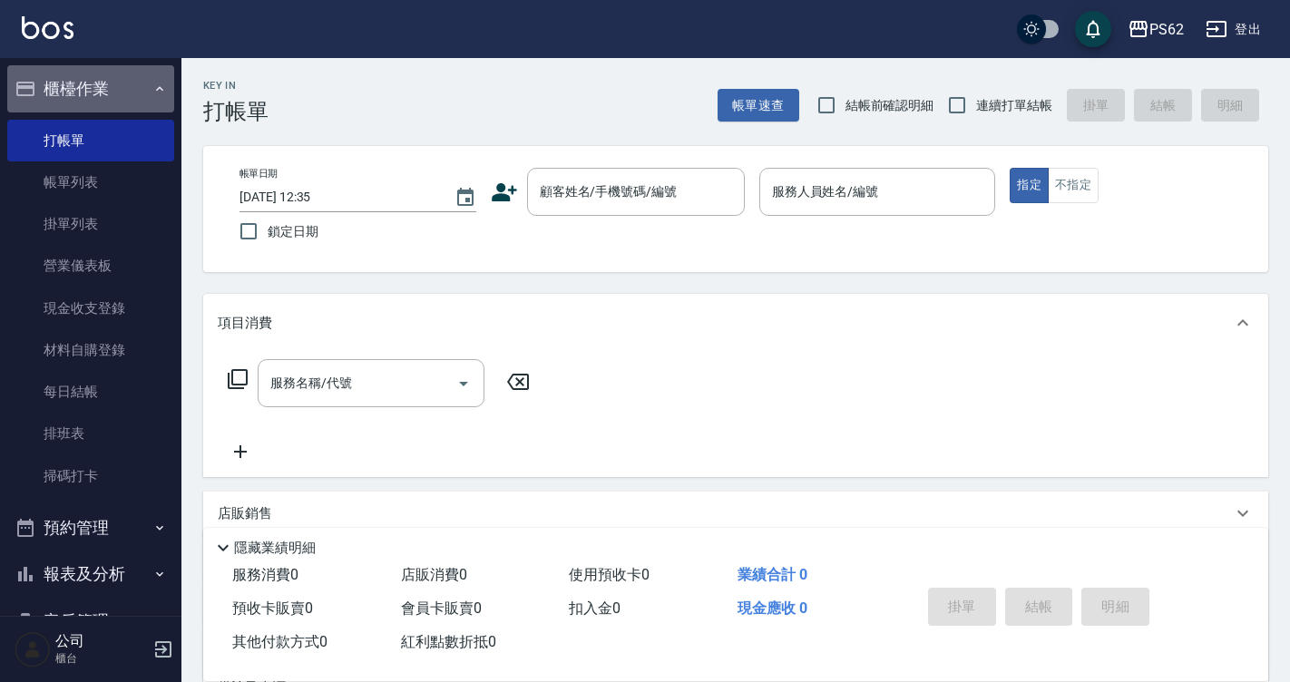
click at [109, 79] on button "櫃檯作業" at bounding box center [90, 88] width 167 height 47
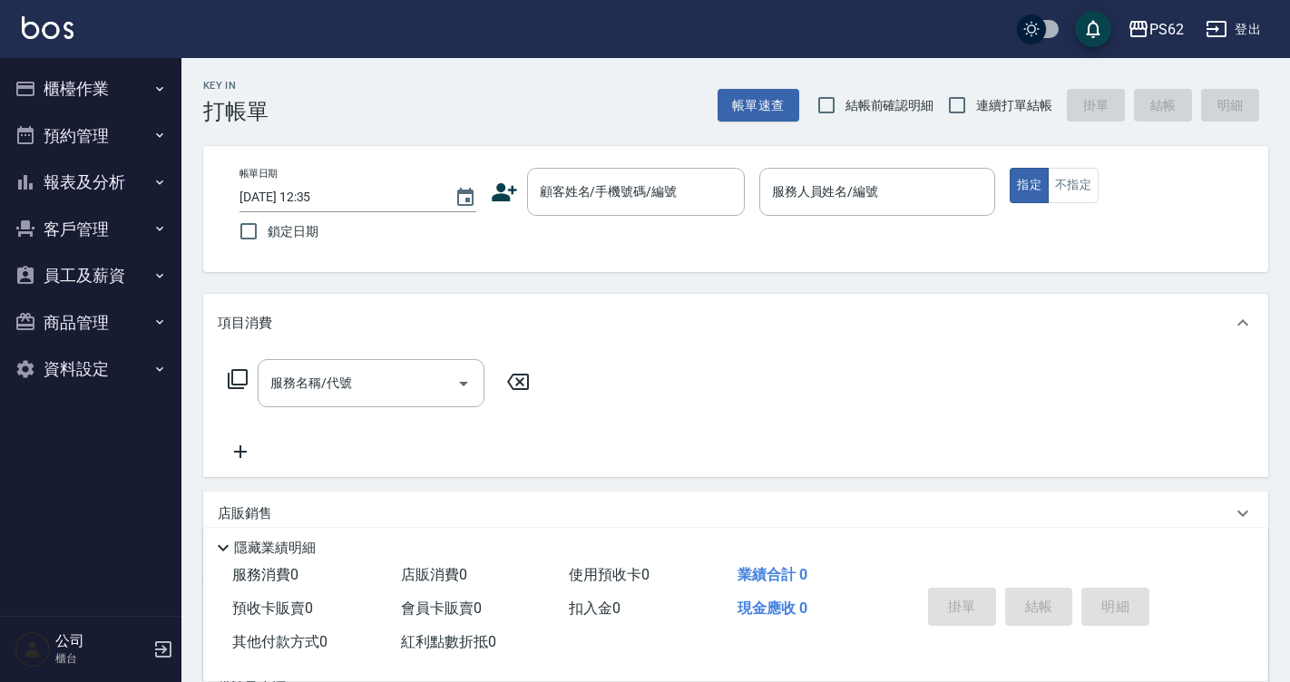
click at [110, 83] on button "櫃檯作業" at bounding box center [90, 88] width 167 height 47
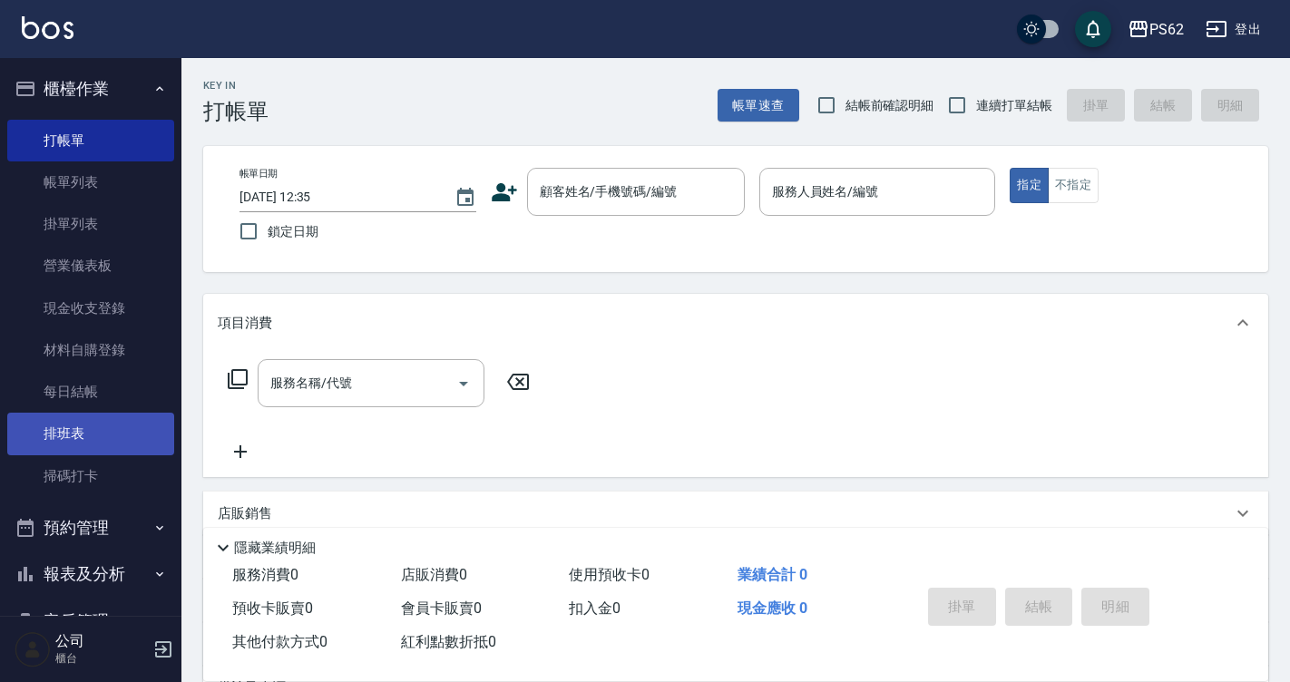
click at [67, 433] on link "排班表" at bounding box center [90, 434] width 167 height 42
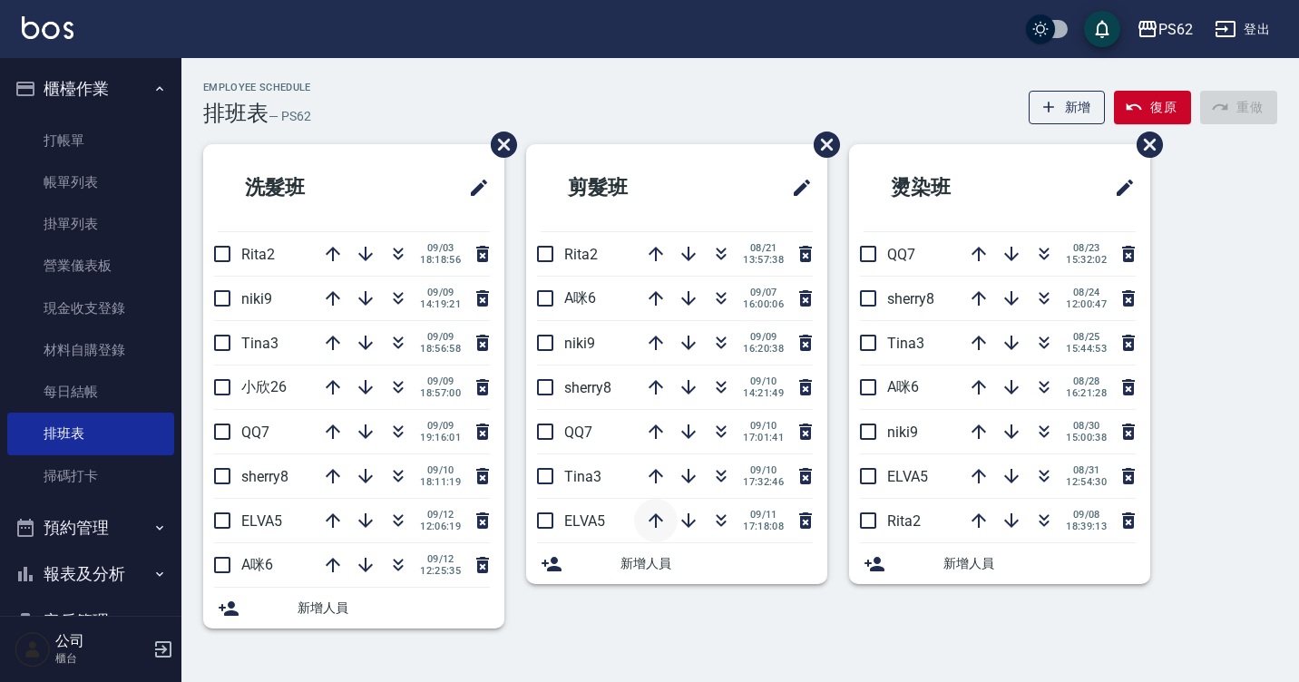
click at [659, 506] on button "button" at bounding box center [656, 521] width 44 height 44
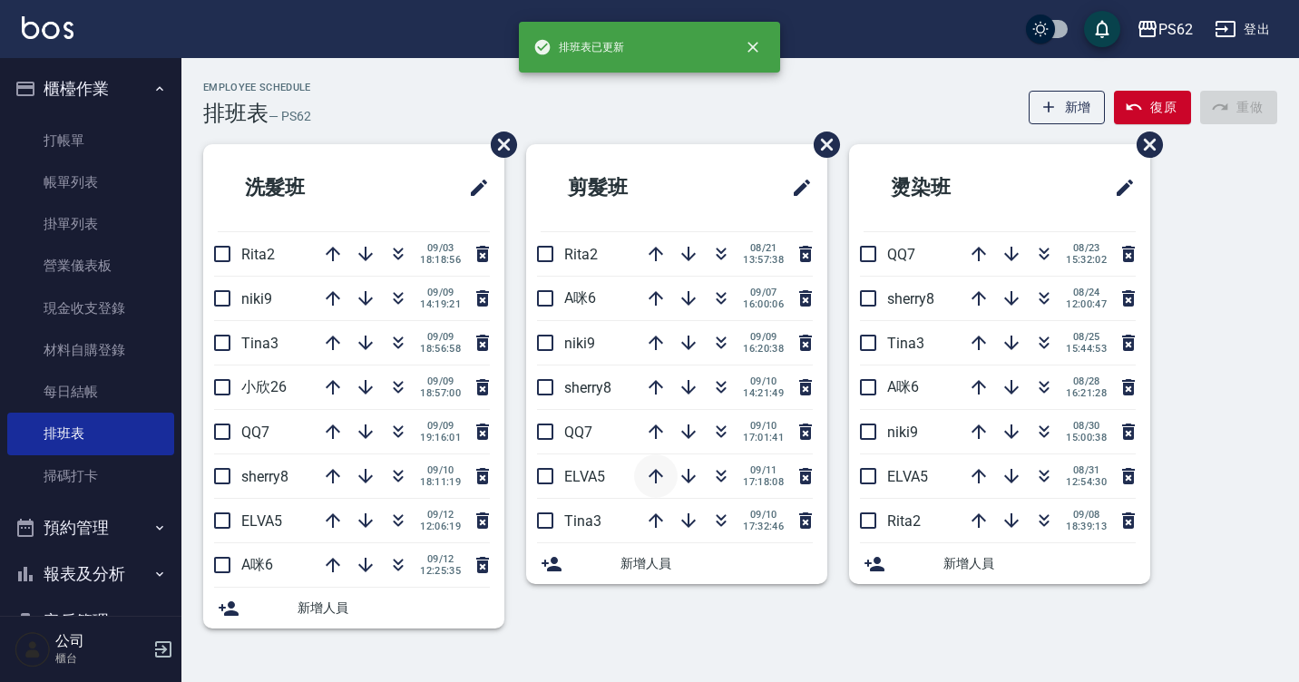
click at [659, 485] on icon "button" at bounding box center [656, 476] width 22 height 22
click at [657, 434] on icon "button" at bounding box center [656, 432] width 22 height 22
click at [651, 379] on icon "button" at bounding box center [656, 388] width 22 height 22
click at [657, 338] on icon "button" at bounding box center [656, 343] width 15 height 15
click at [712, 113] on div "Employee Schedule 排班表 — PS62 新增 復原 重做" at bounding box center [740, 104] width 1074 height 44
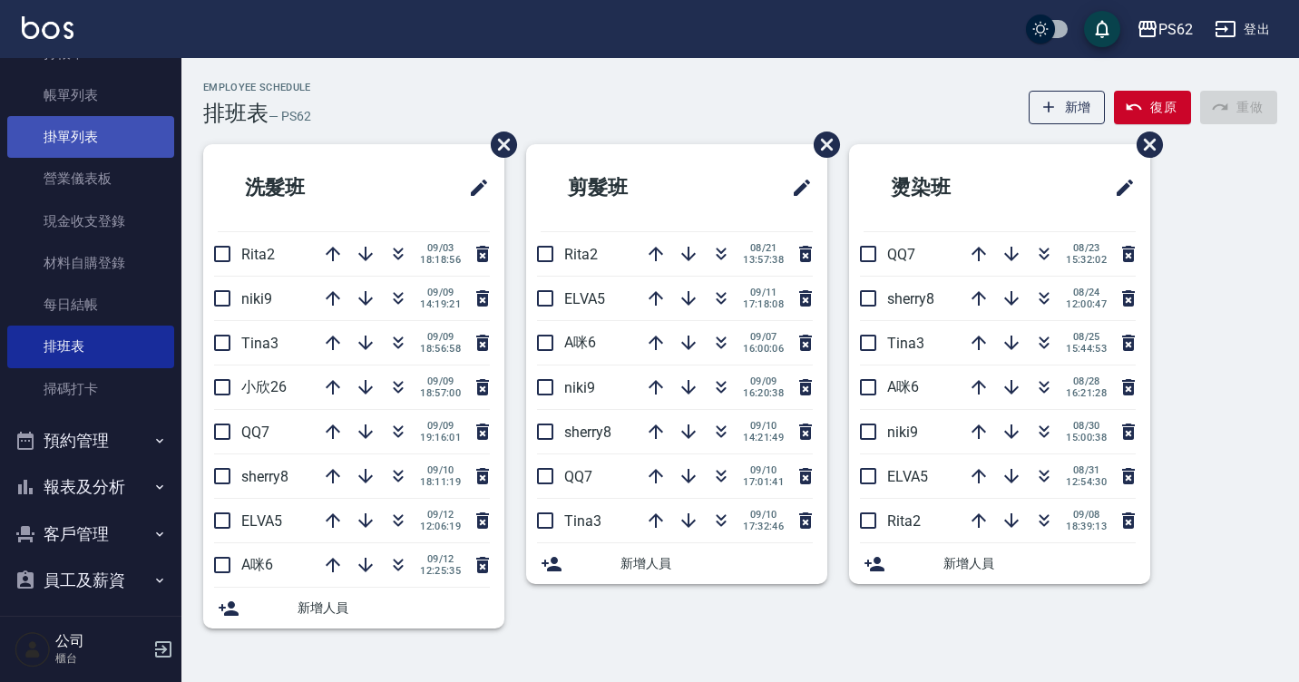
scroll to position [91, 0]
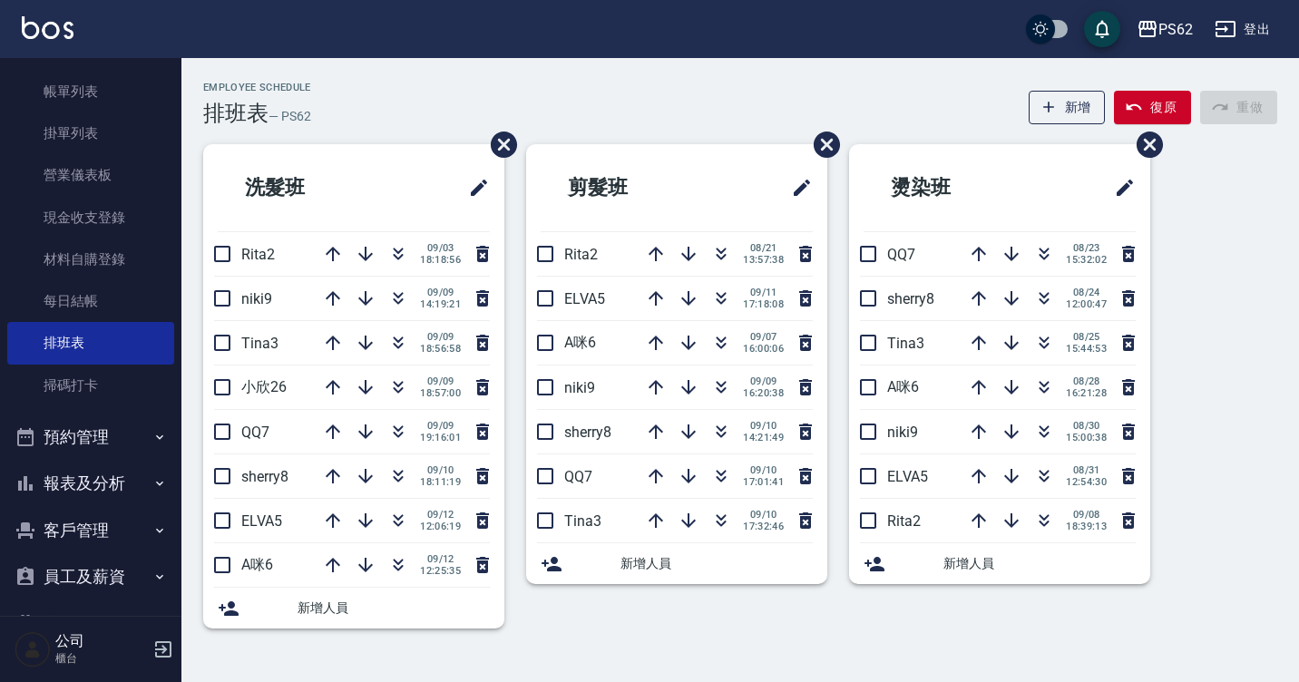
click at [97, 441] on button "預約管理" at bounding box center [90, 437] width 167 height 47
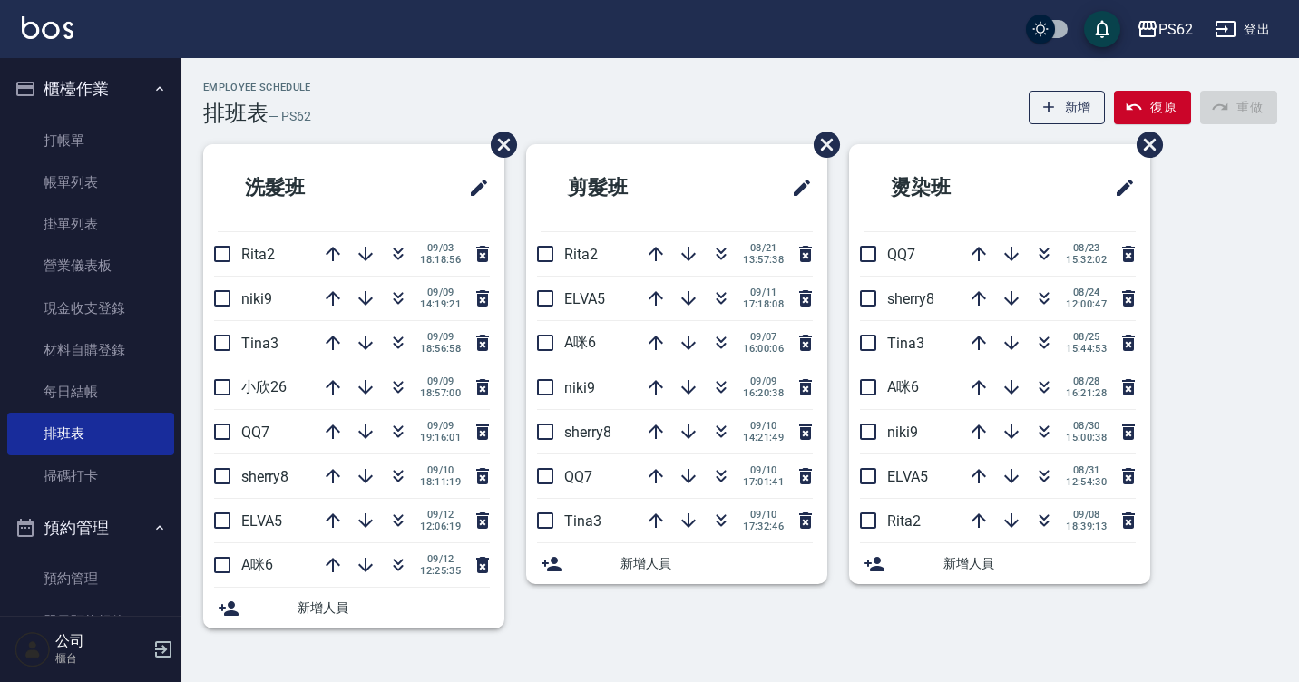
scroll to position [331, 0]
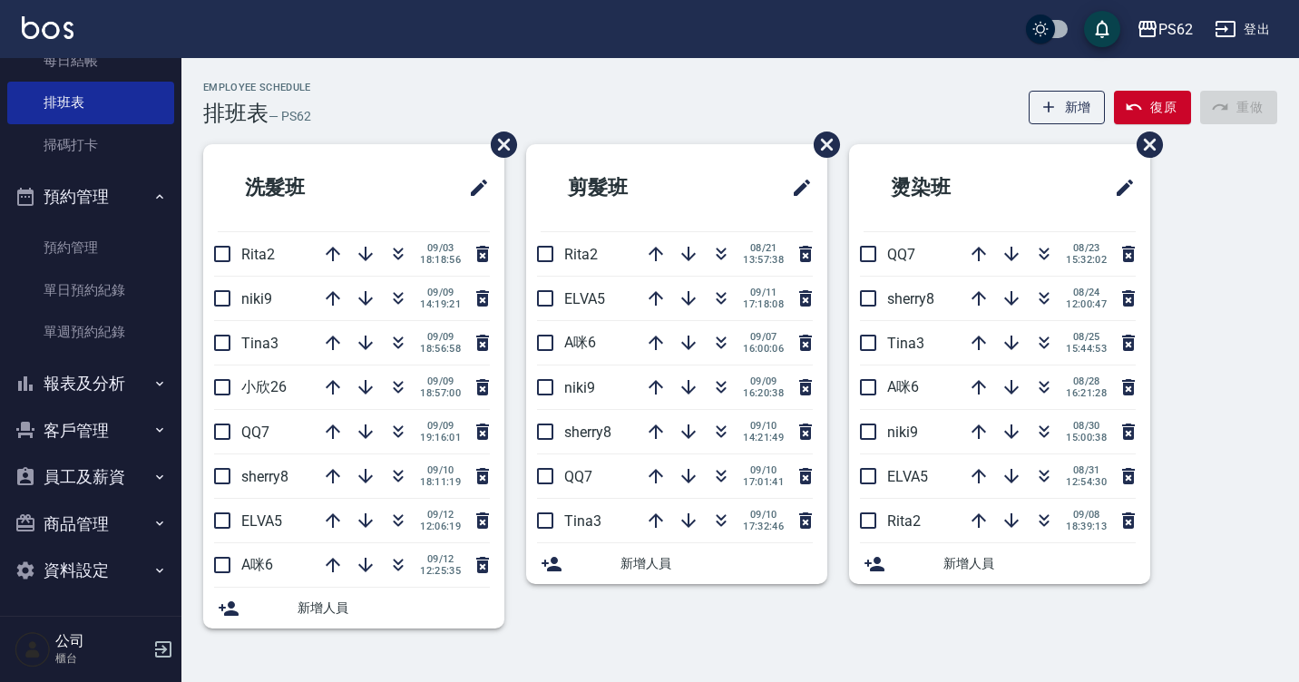
click at [92, 445] on button "客戶管理" at bounding box center [90, 430] width 167 height 47
click at [96, 391] on button "報表及分析" at bounding box center [90, 383] width 167 height 47
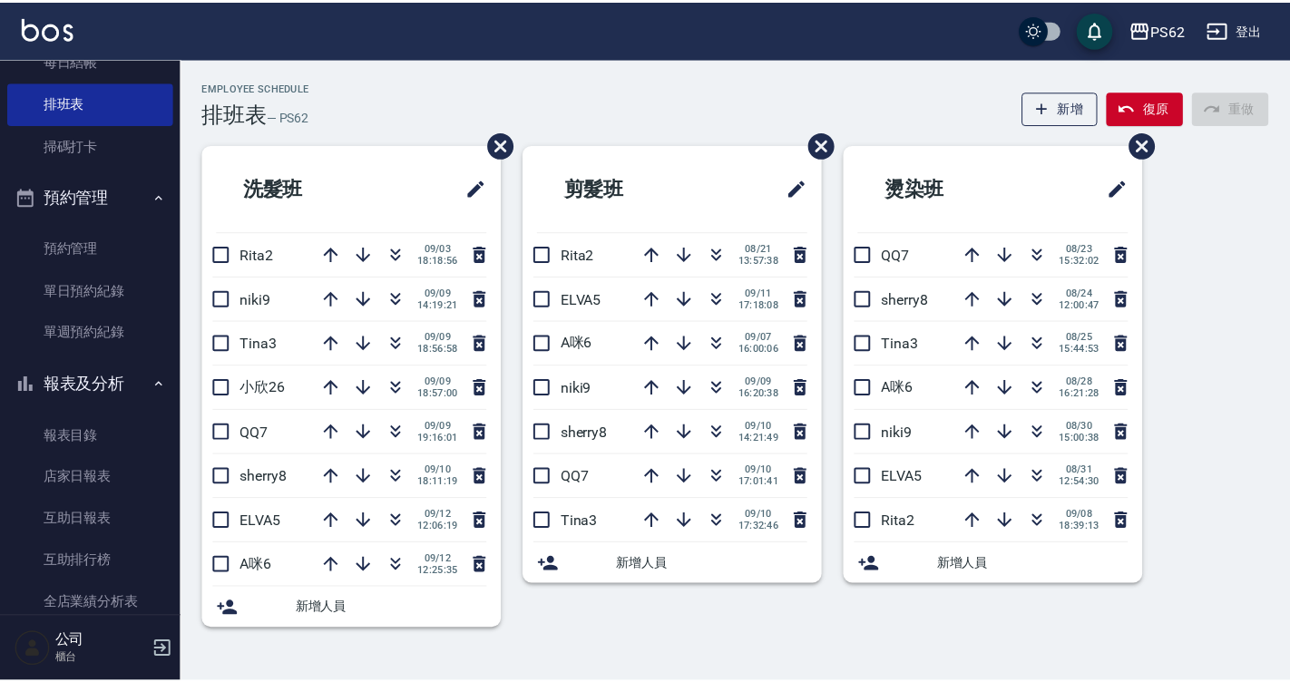
scroll to position [694, 0]
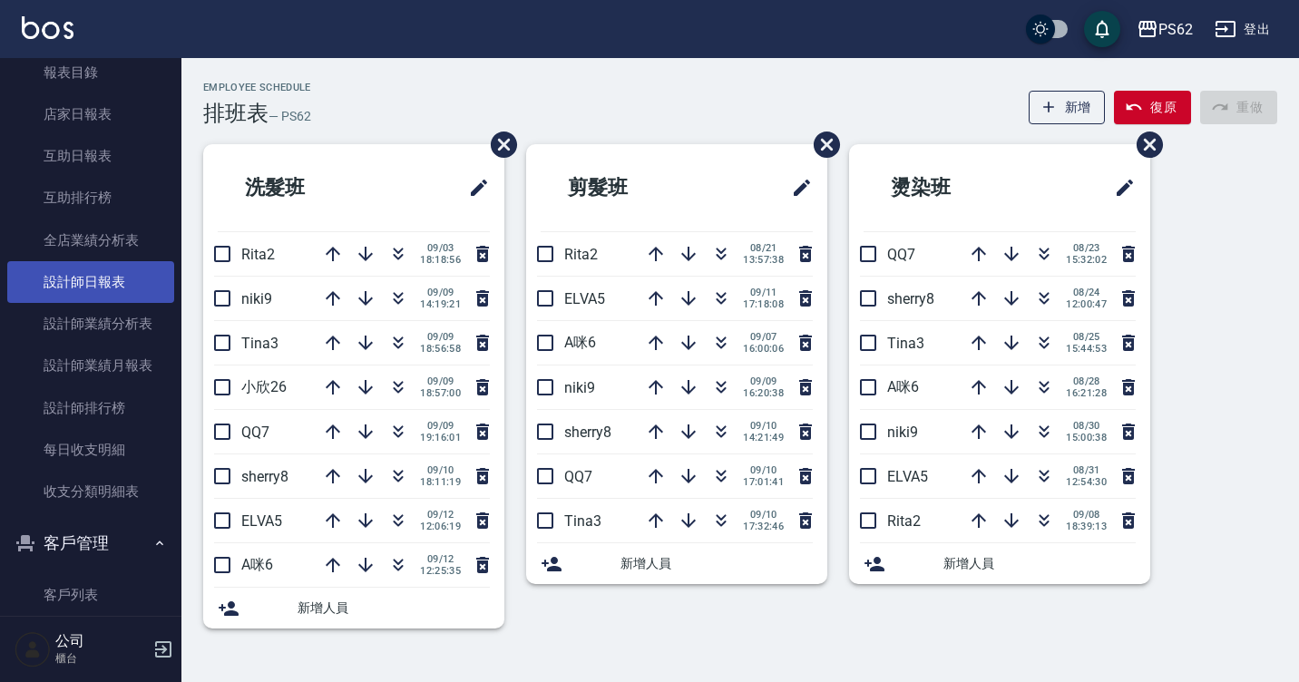
click at [116, 278] on link "設計師日報表" at bounding box center [90, 282] width 167 height 42
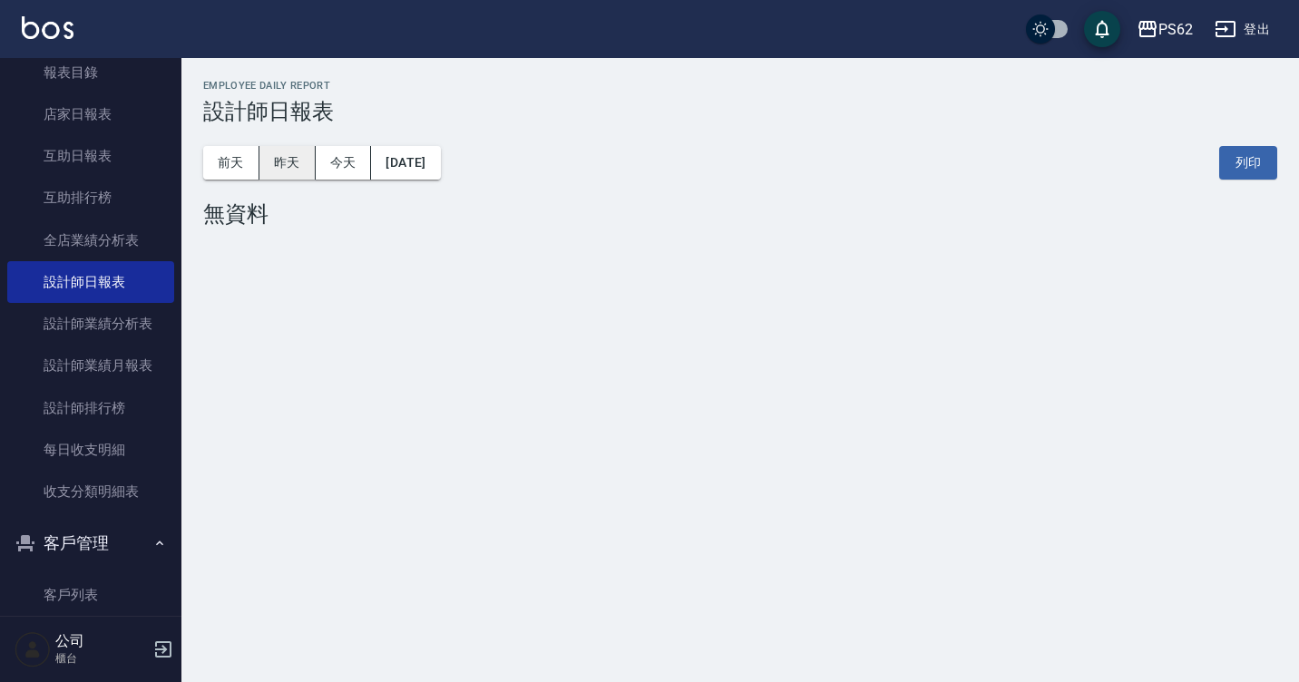
click at [283, 165] on button "昨天" at bounding box center [288, 163] width 56 height 34
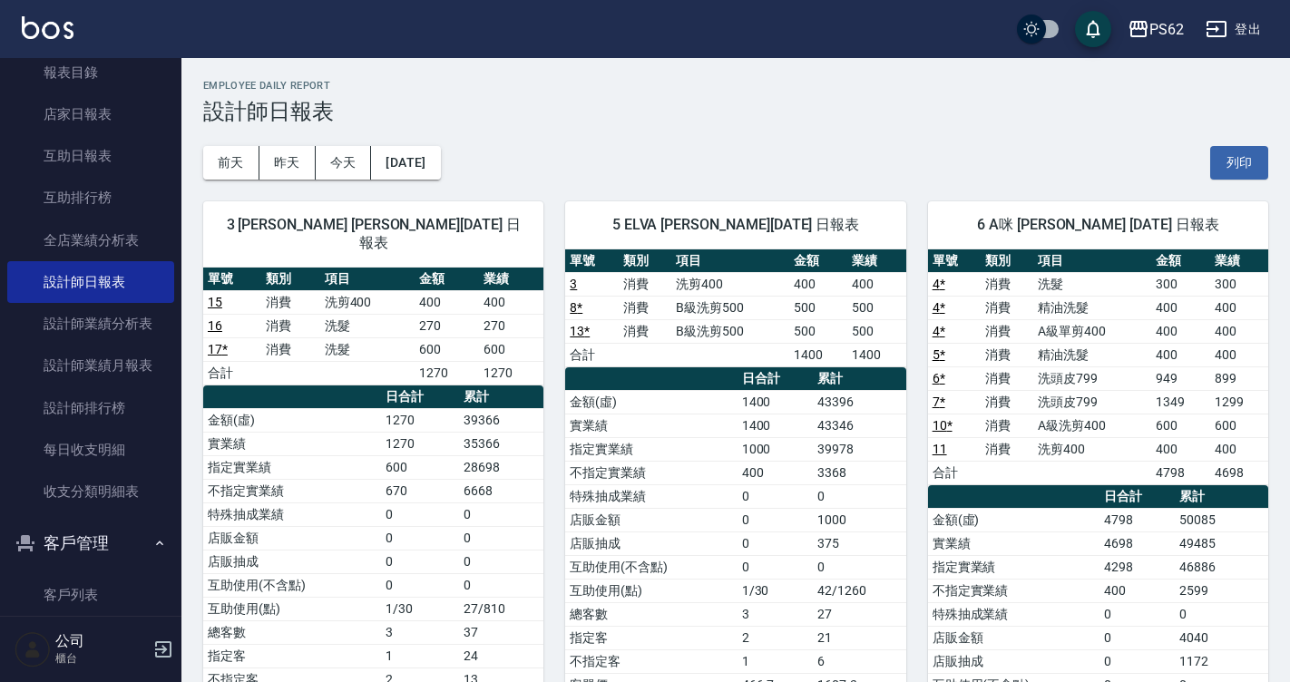
click at [875, 462] on td "3368" at bounding box center [859, 473] width 93 height 24
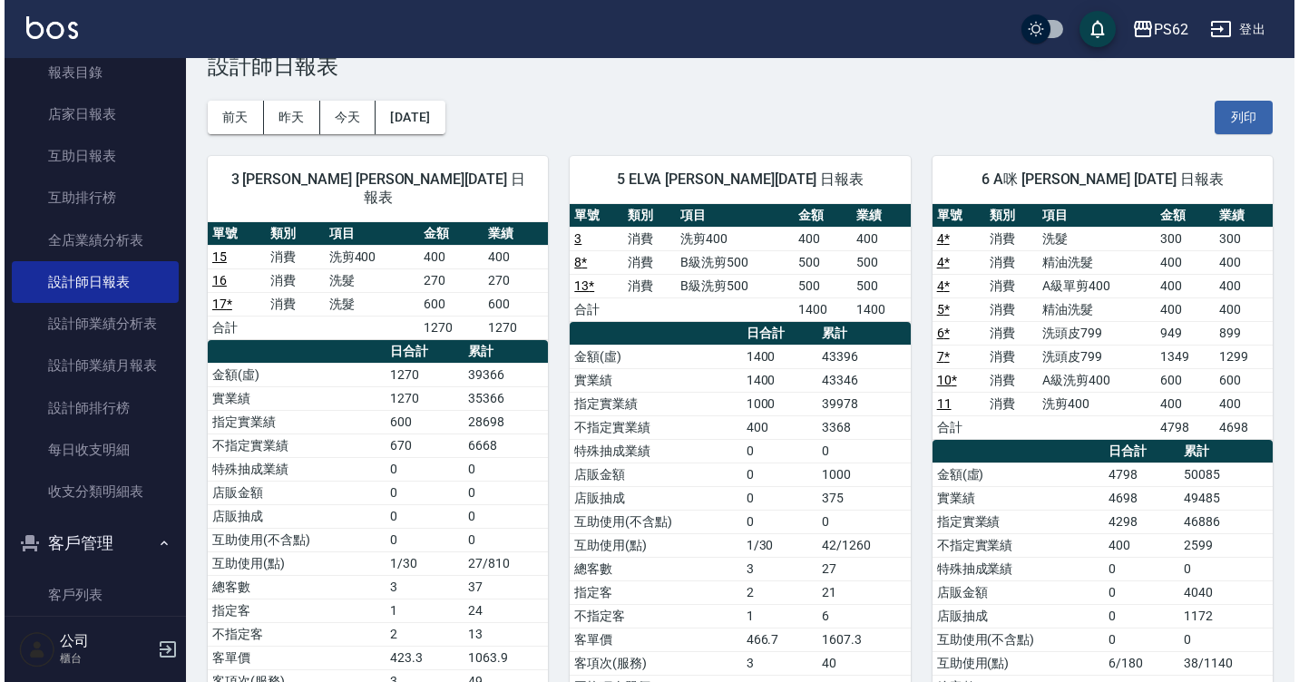
scroll to position [91, 0]
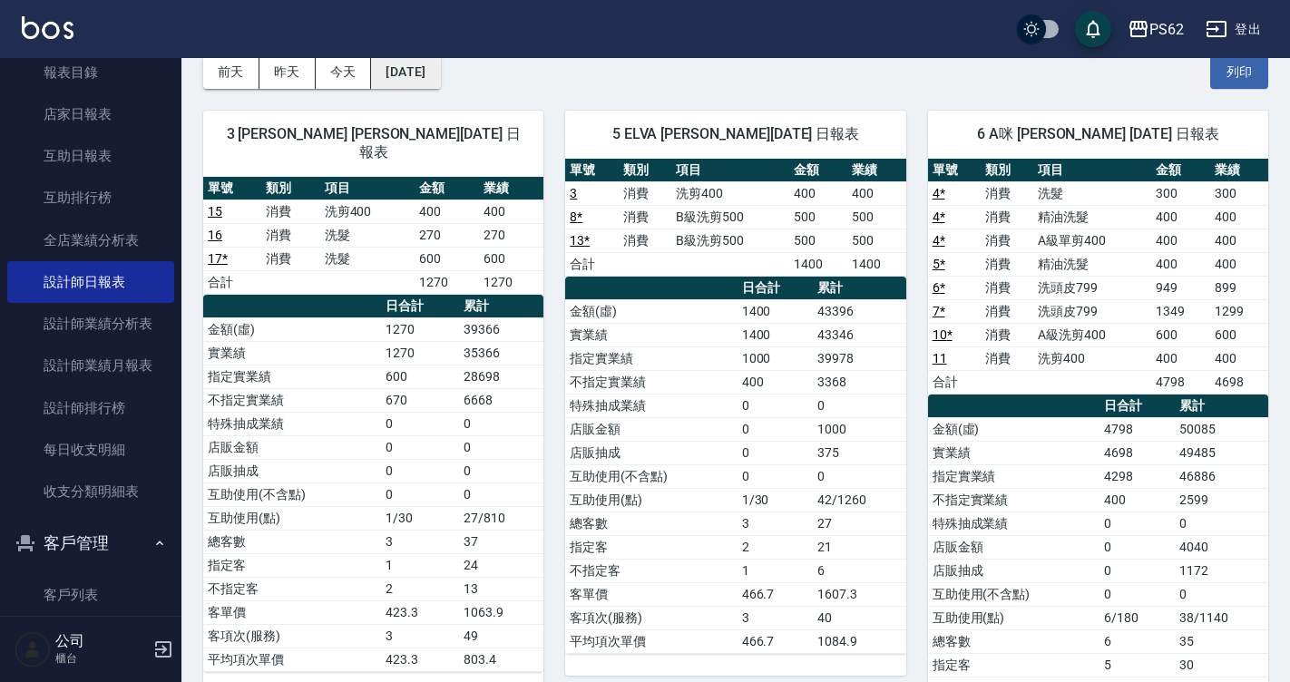
click at [427, 82] on button "[DATE]" at bounding box center [405, 72] width 69 height 34
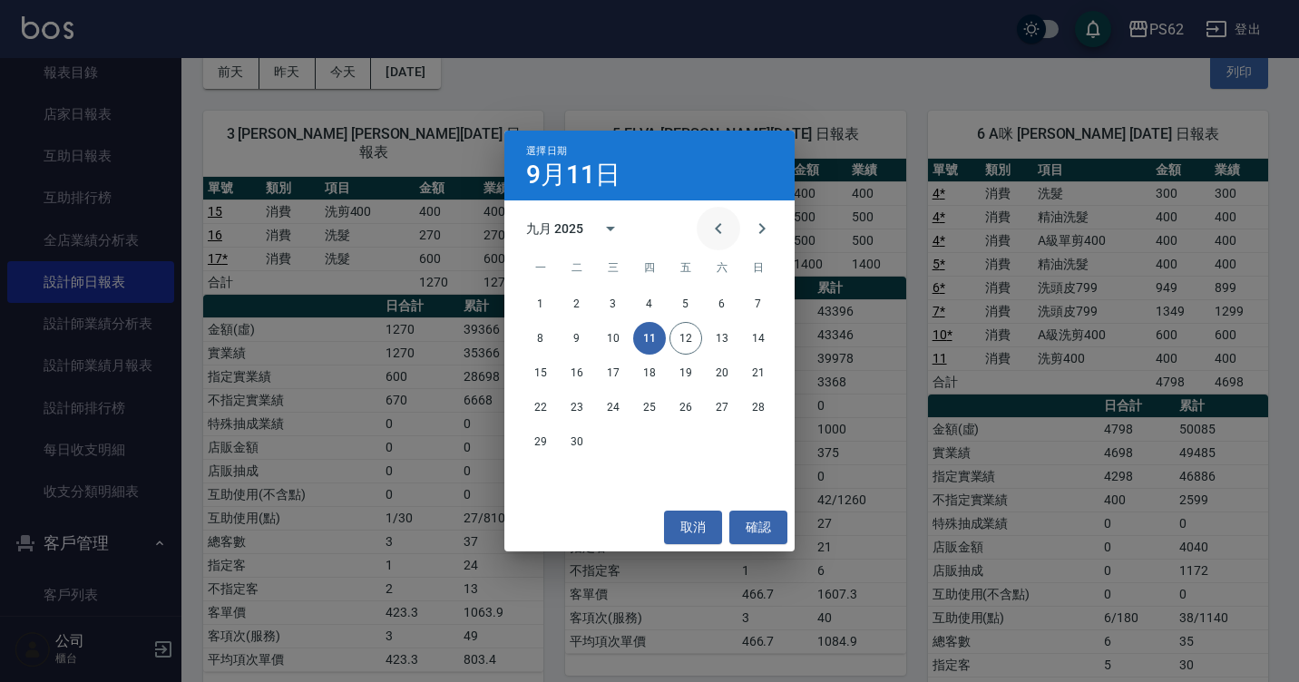
click at [710, 224] on icon "Previous month" at bounding box center [719, 229] width 22 height 22
click at [525, 375] on button "11" at bounding box center [540, 373] width 33 height 33
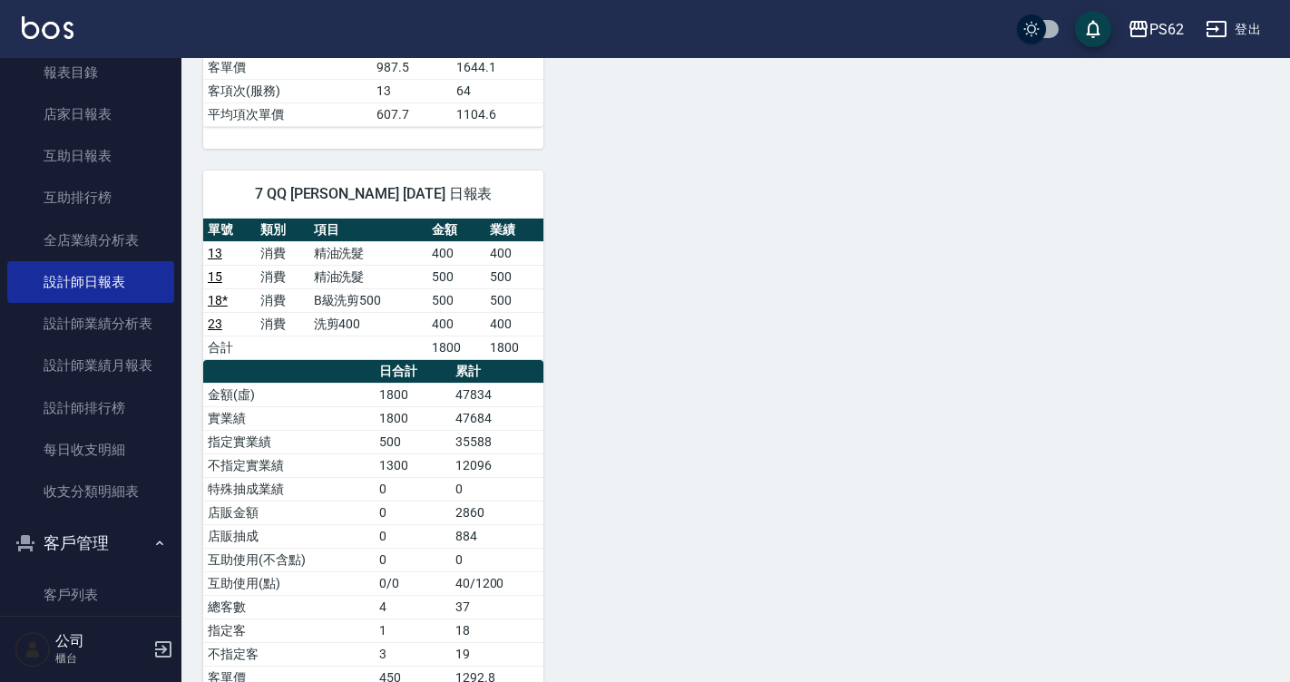
scroll to position [907, 0]
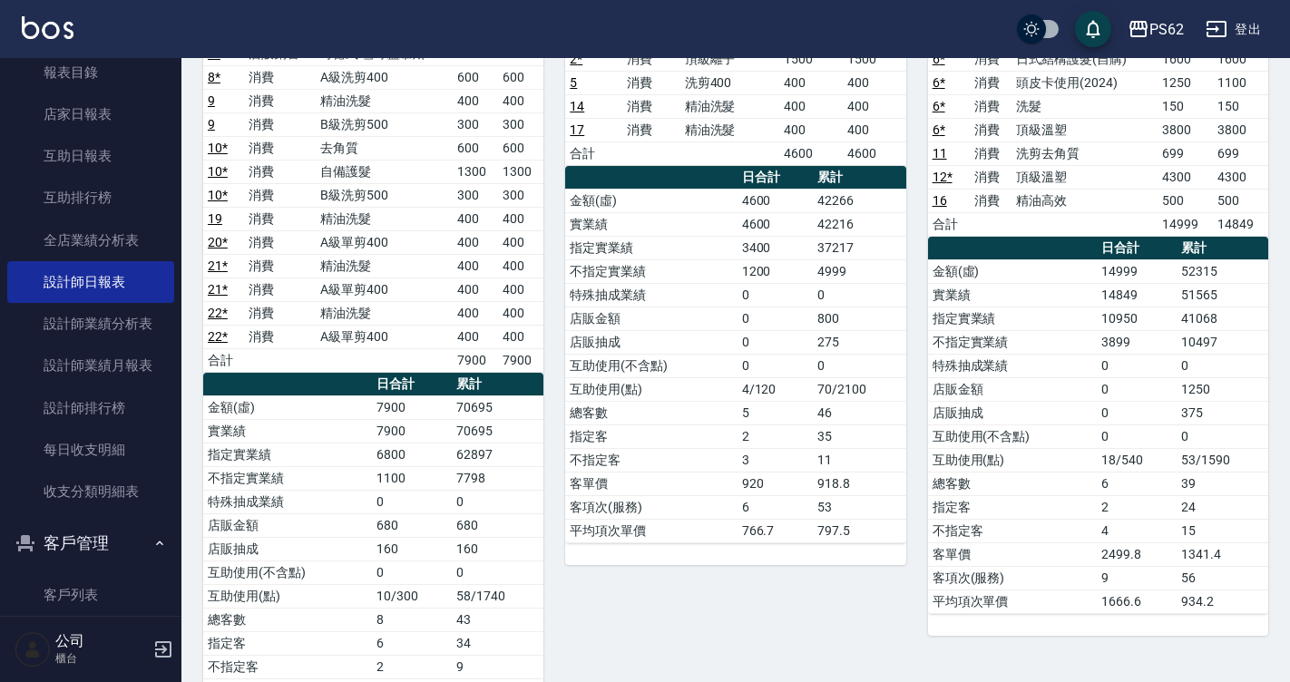
click at [963, 311] on td "指定實業績" at bounding box center [1012, 319] width 169 height 24
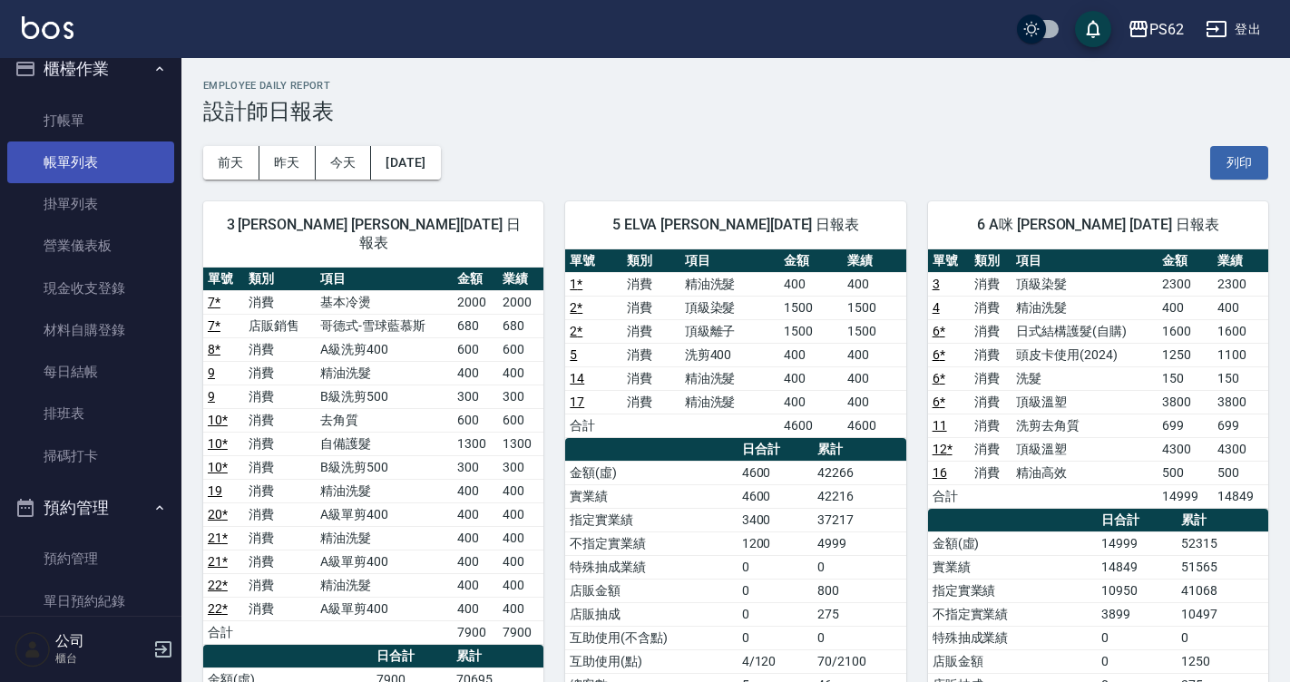
scroll to position [0, 0]
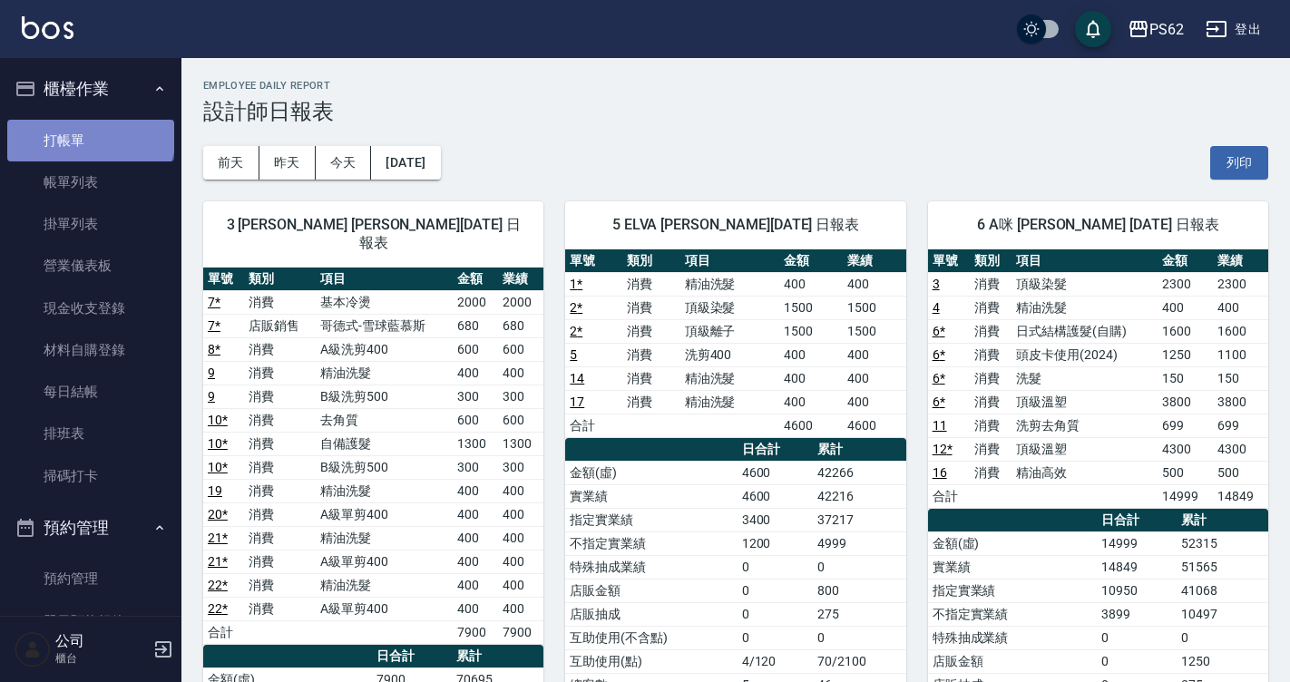
click at [89, 134] on link "打帳單" at bounding box center [90, 141] width 167 height 42
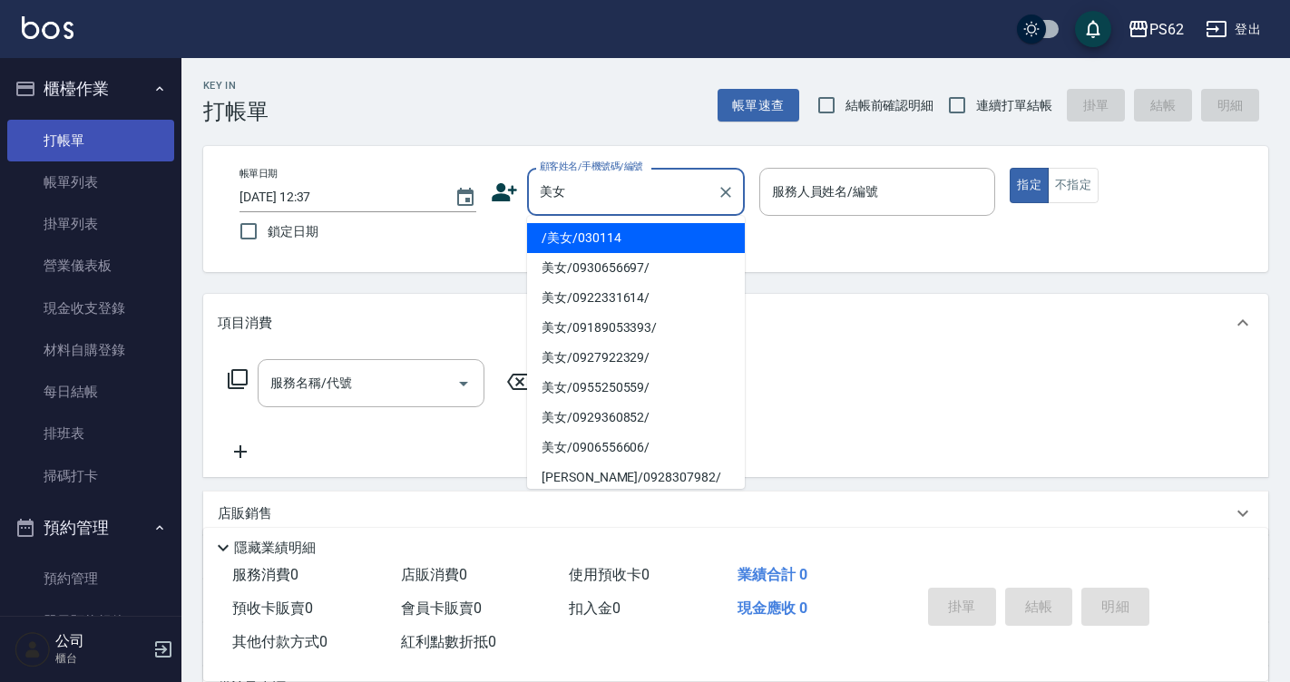
type input "/美女/030114"
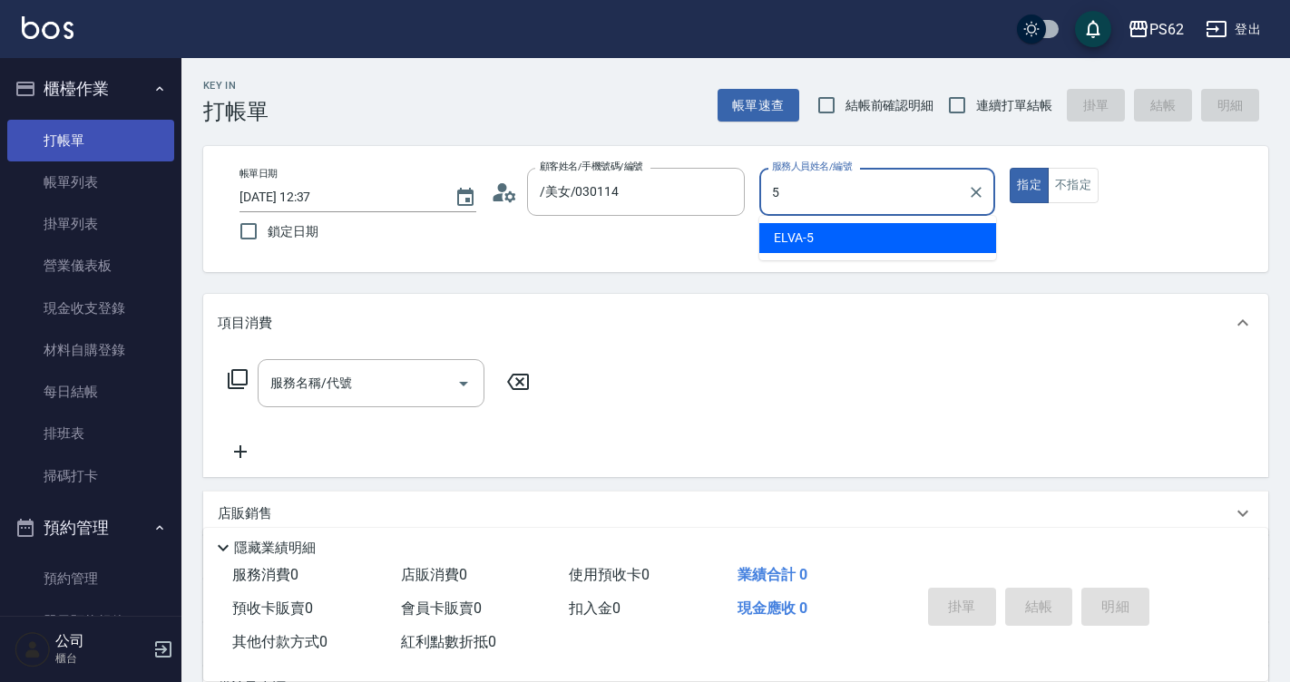
type input "5"
type button "true"
type input "ELVA-5"
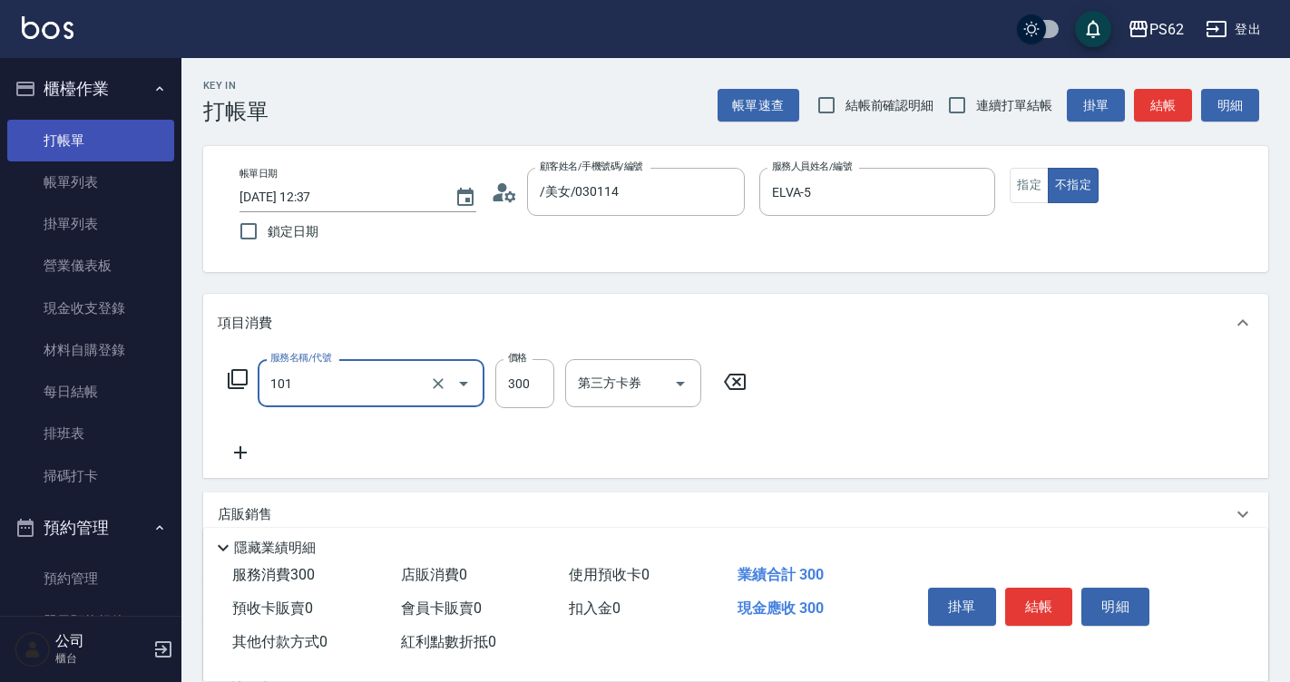
type input "洗髮(101)"
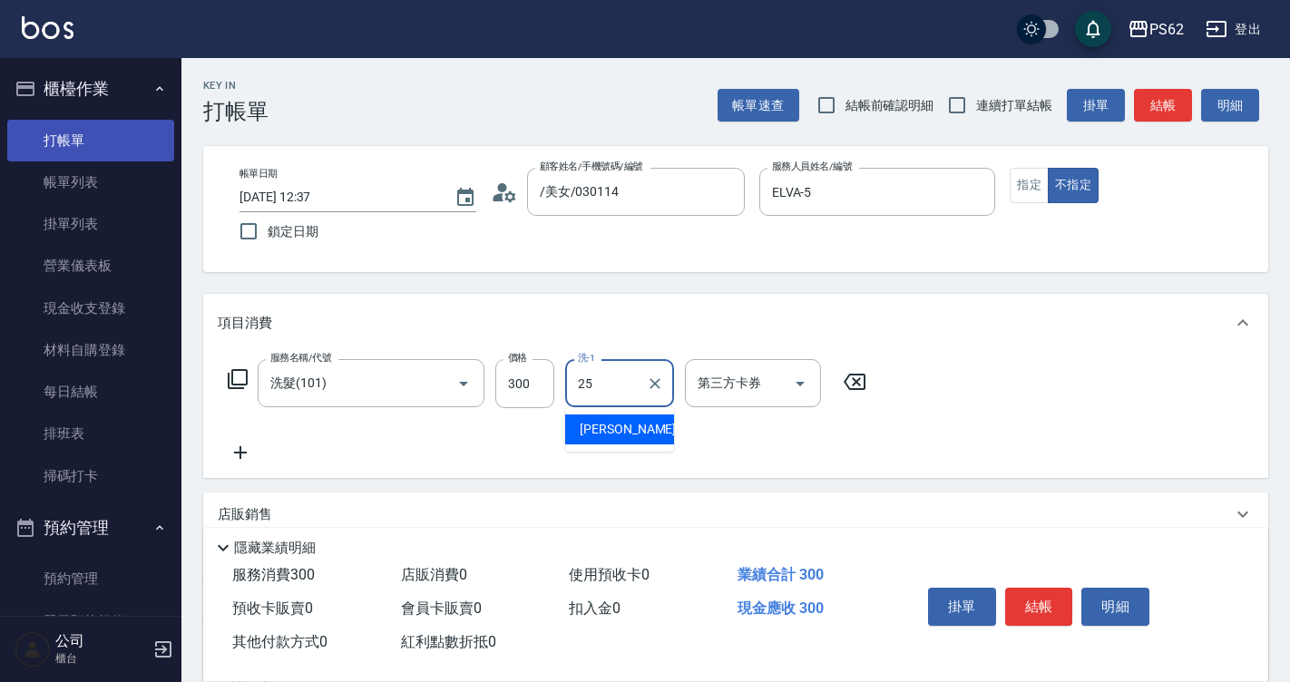
type input "浣熊-25"
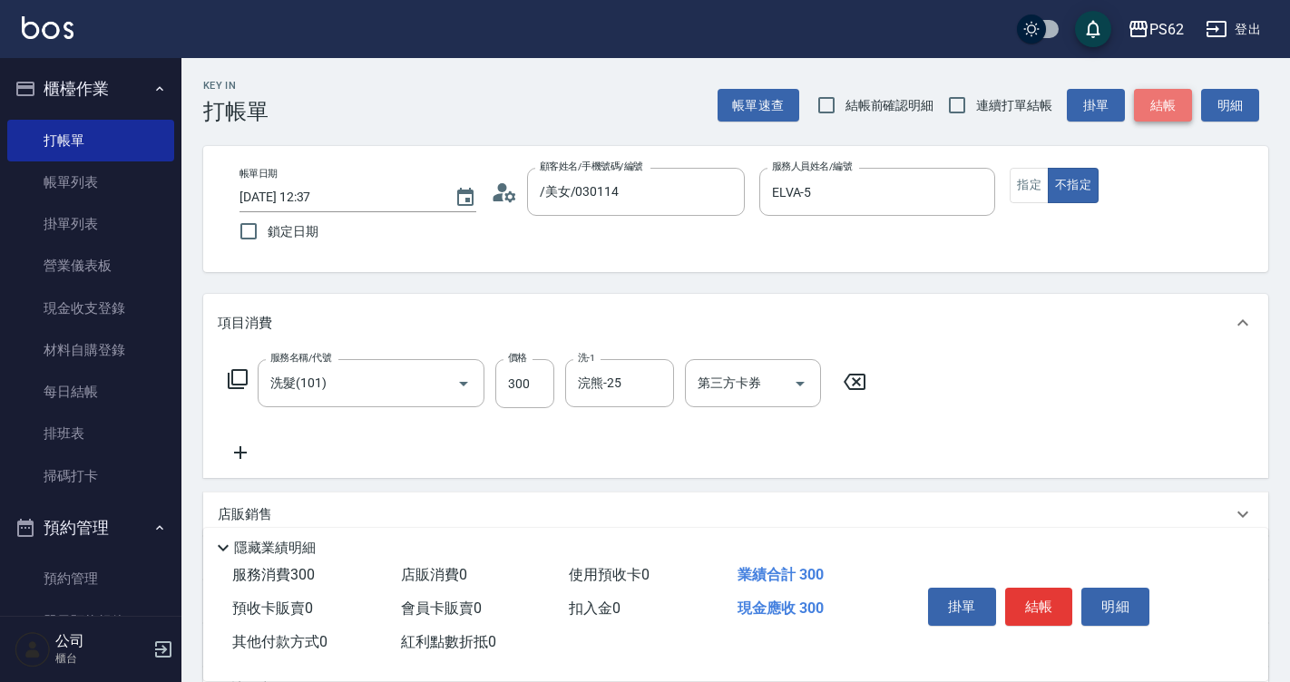
click at [1189, 100] on button "結帳" at bounding box center [1163, 106] width 58 height 34
